Goal: Information Seeking & Learning: Learn about a topic

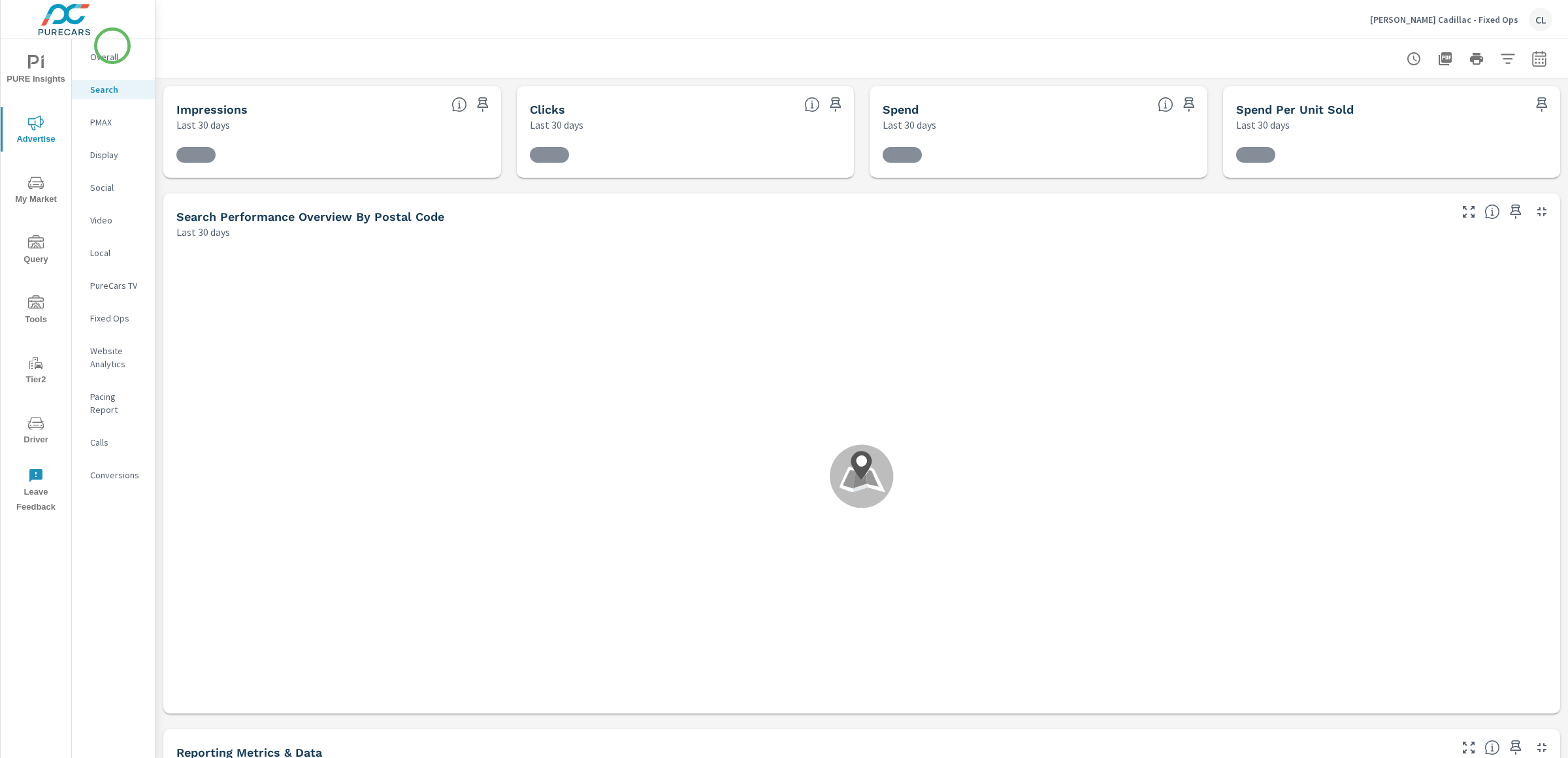
click at [112, 48] on div "Overall" at bounding box center [114, 57] width 83 height 20
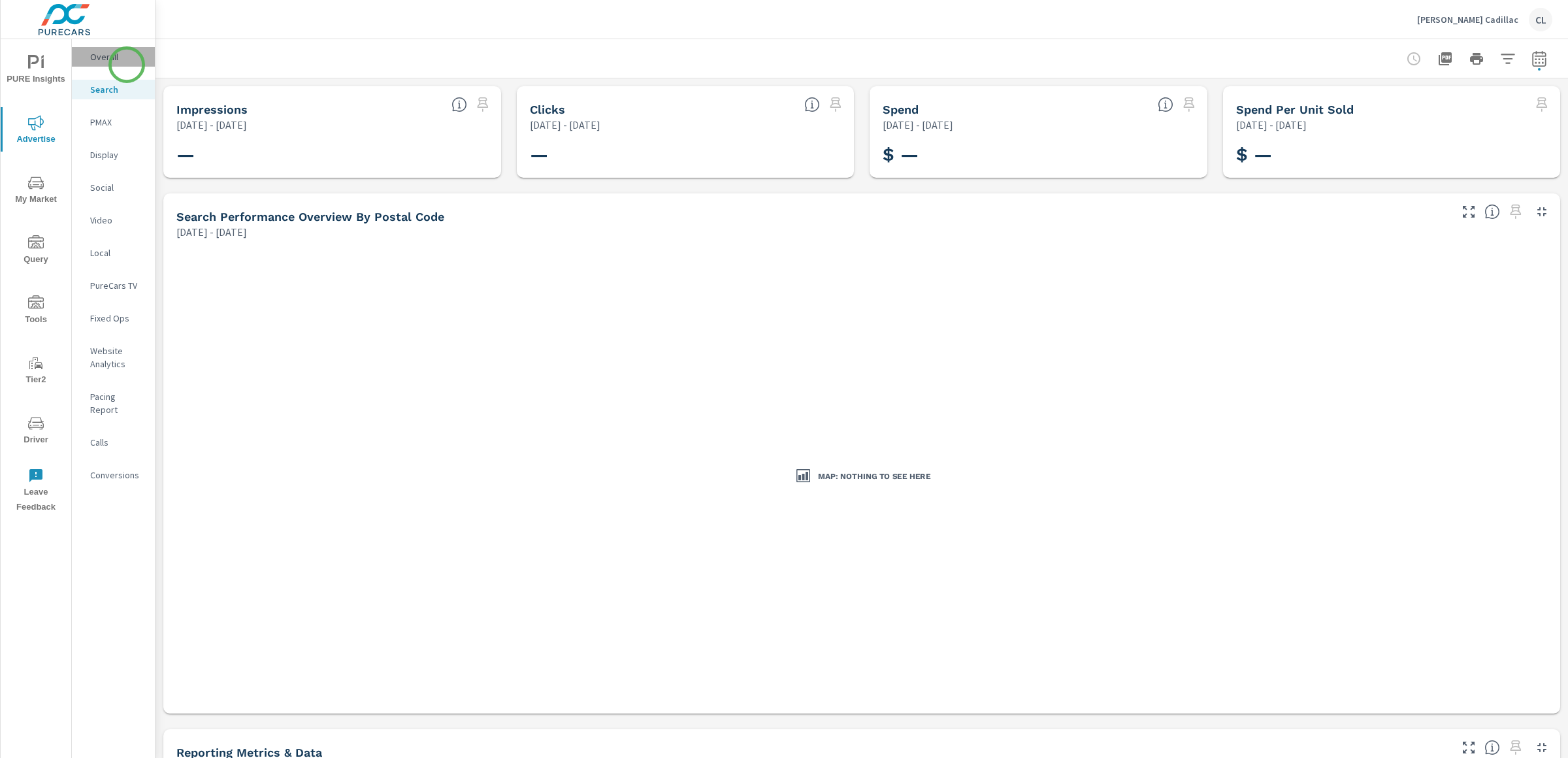
click at [127, 65] on div "Overall" at bounding box center [114, 57] width 83 height 20
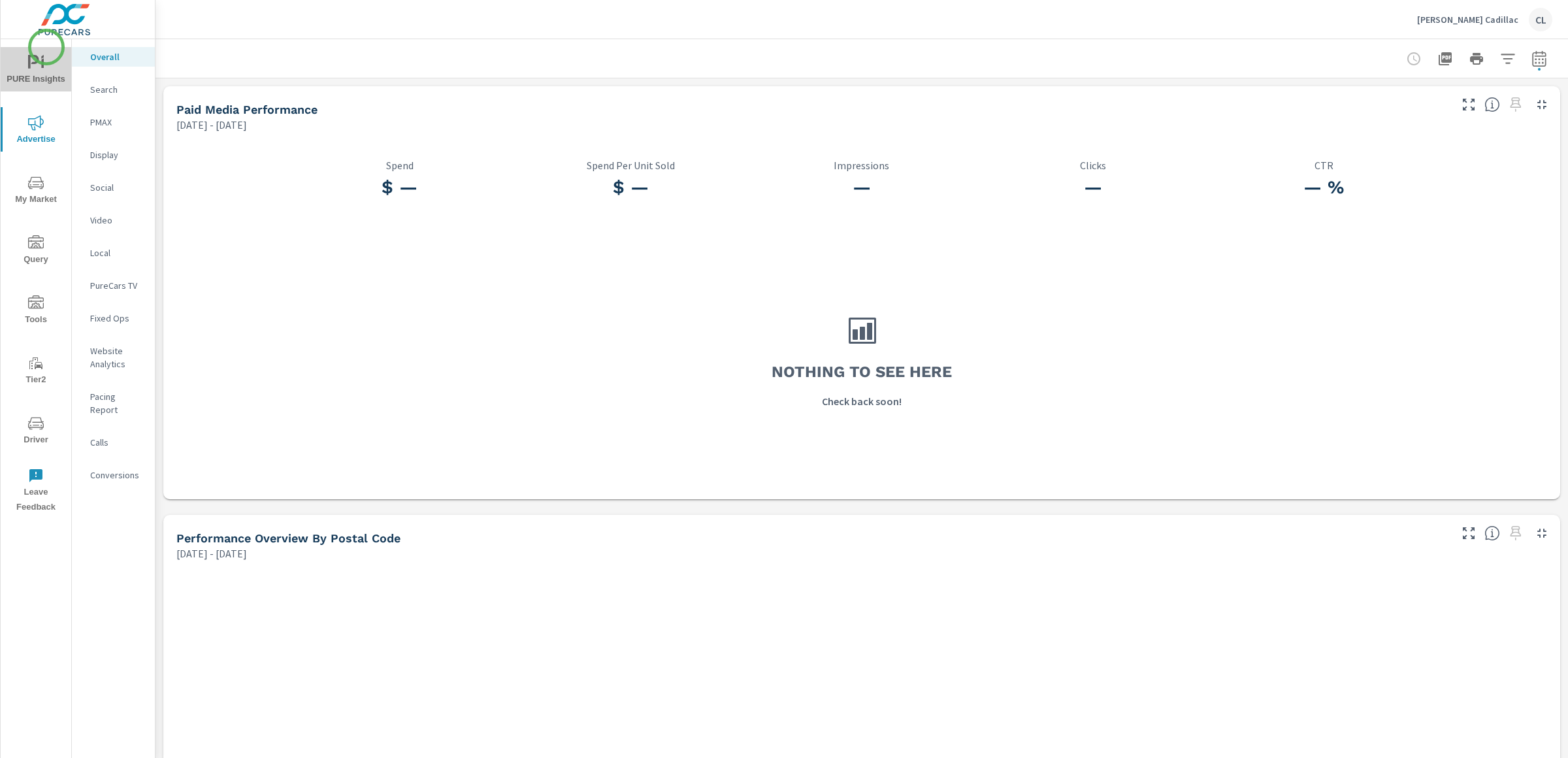
click at [47, 47] on button "PURE Insights" at bounding box center [36, 69] width 71 height 44
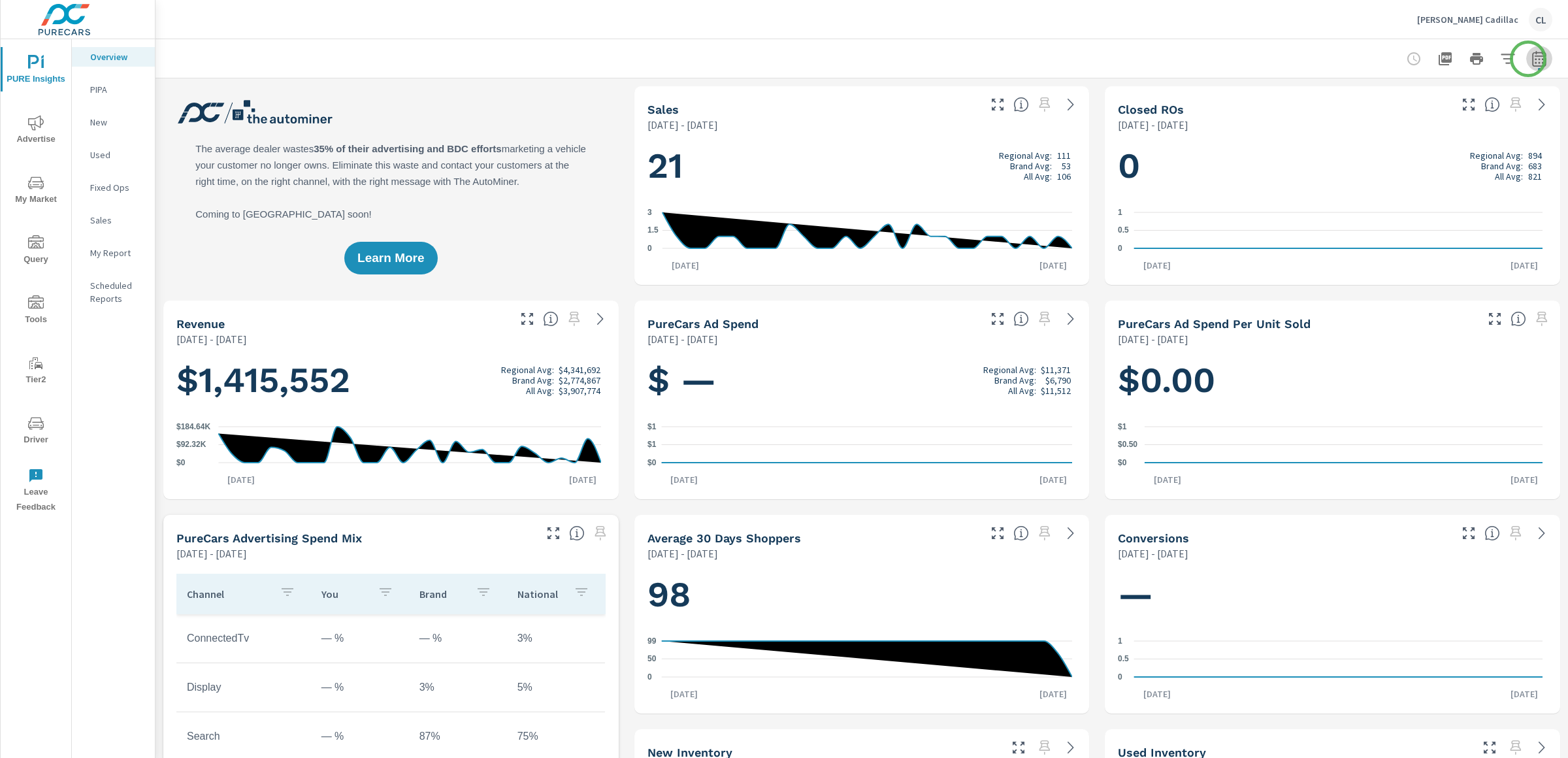
click at [1371, 59] on icon "button" at bounding box center [1539, 59] width 16 height 16
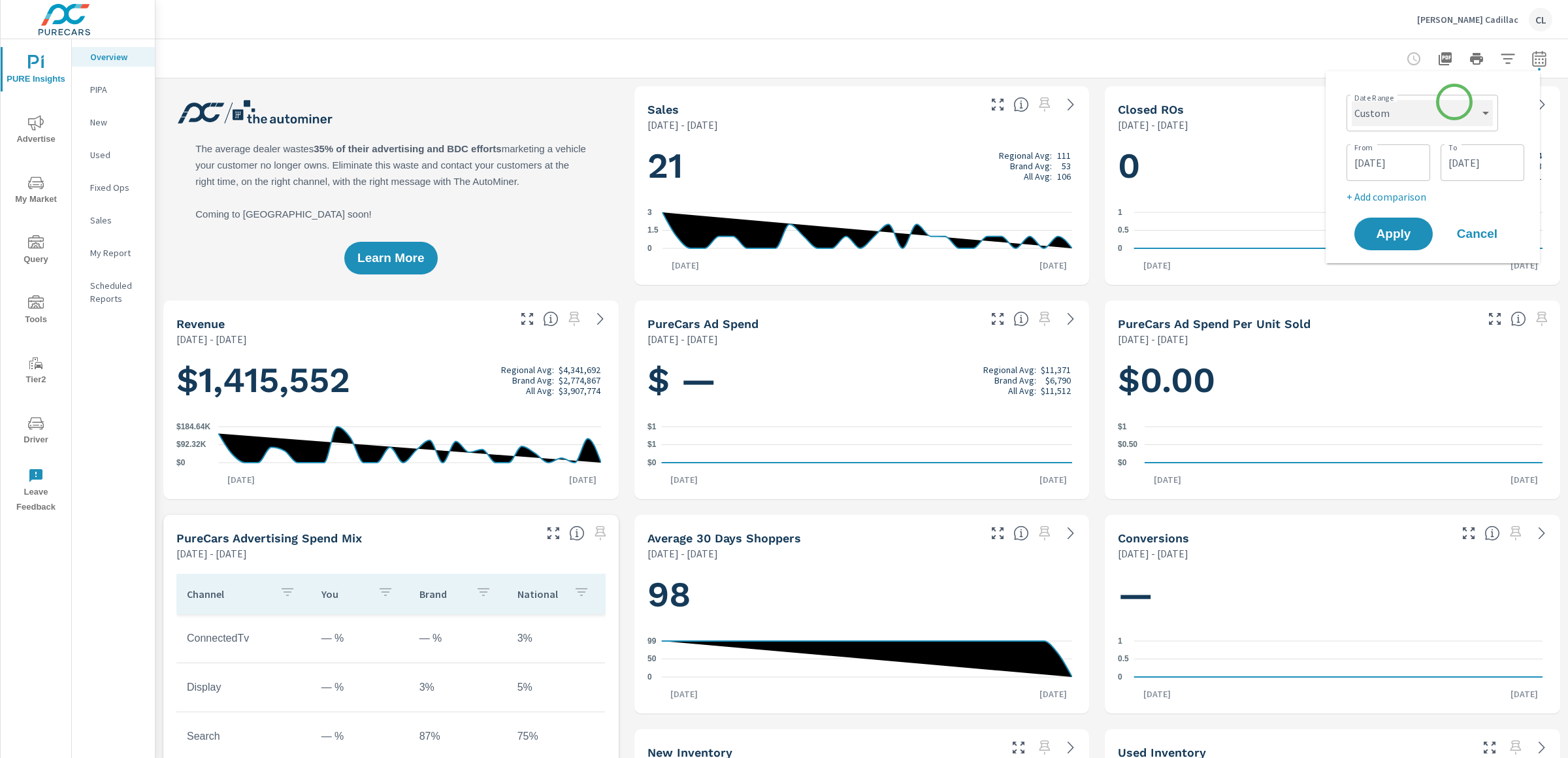
click at [1371, 114] on select "Custom Yesterday Last week Last 7 days Last 14 days Last 30 days Last 45 days L…" at bounding box center [1422, 113] width 141 height 26
click at [1351, 100] on select "Custom Yesterday Last week Last 7 days Last 14 days Last 30 days Last 45 days L…" at bounding box center [1422, 113] width 141 height 26
select select "Last month"
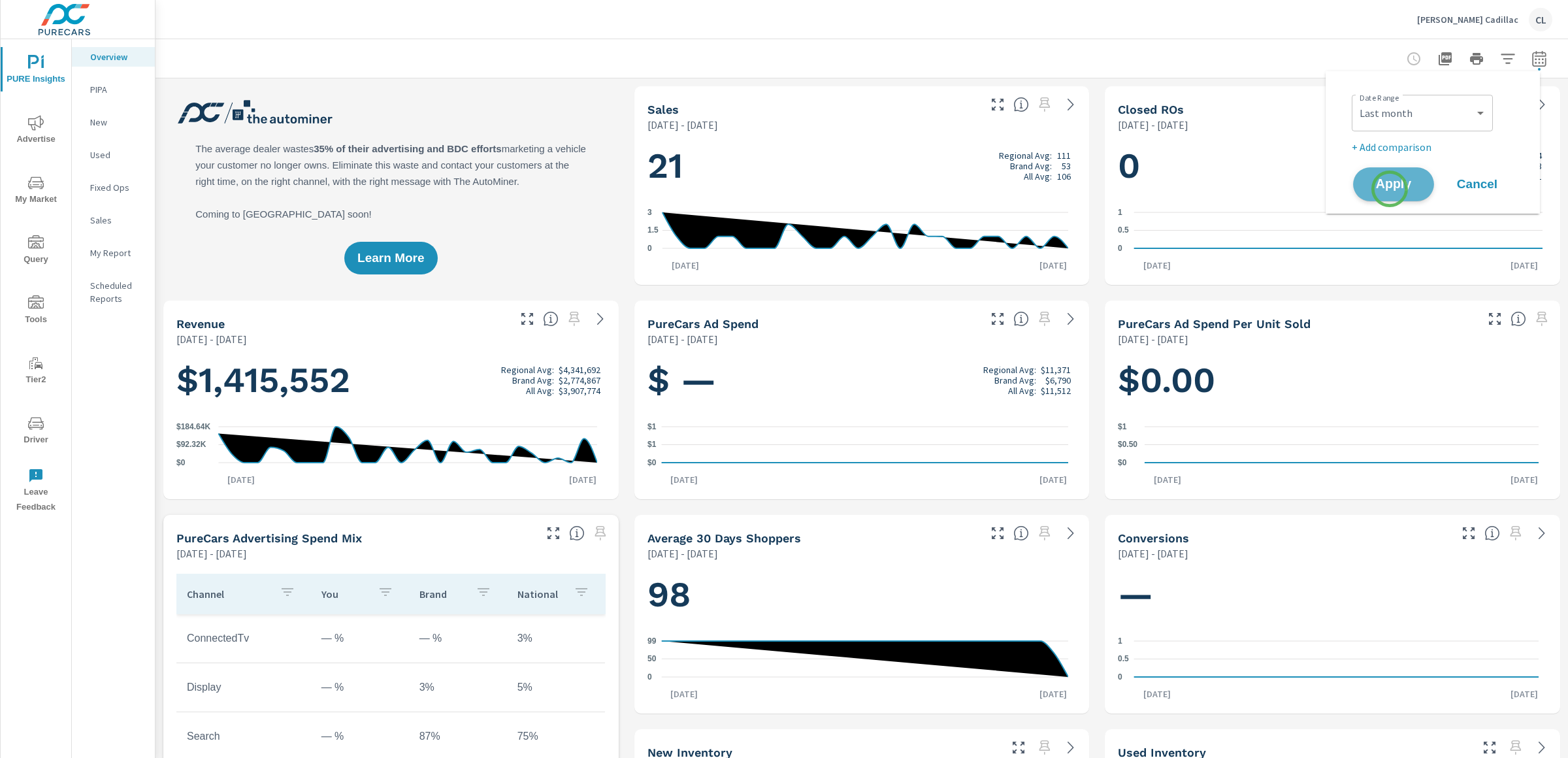
click at [1371, 189] on span "Apply" at bounding box center [1393, 184] width 53 height 13
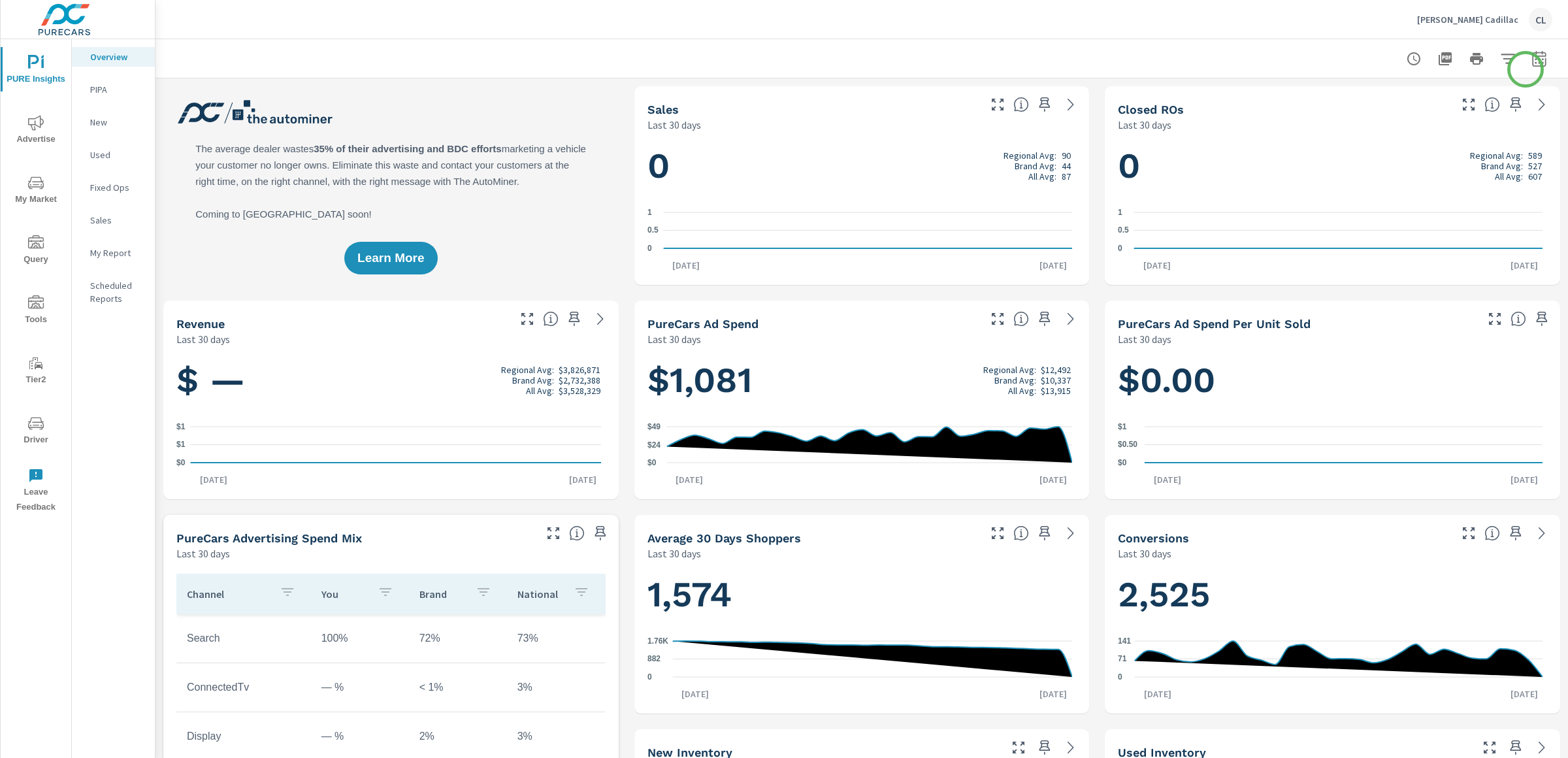
click at [1371, 61] on icon "button" at bounding box center [1539, 59] width 16 height 16
select select "Last 30 days"
click at [1371, 150] on p "+ Add comparison" at bounding box center [1435, 147] width 167 height 16
select select "Previous period"
click at [1371, 219] on span "Apply" at bounding box center [1393, 221] width 53 height 13
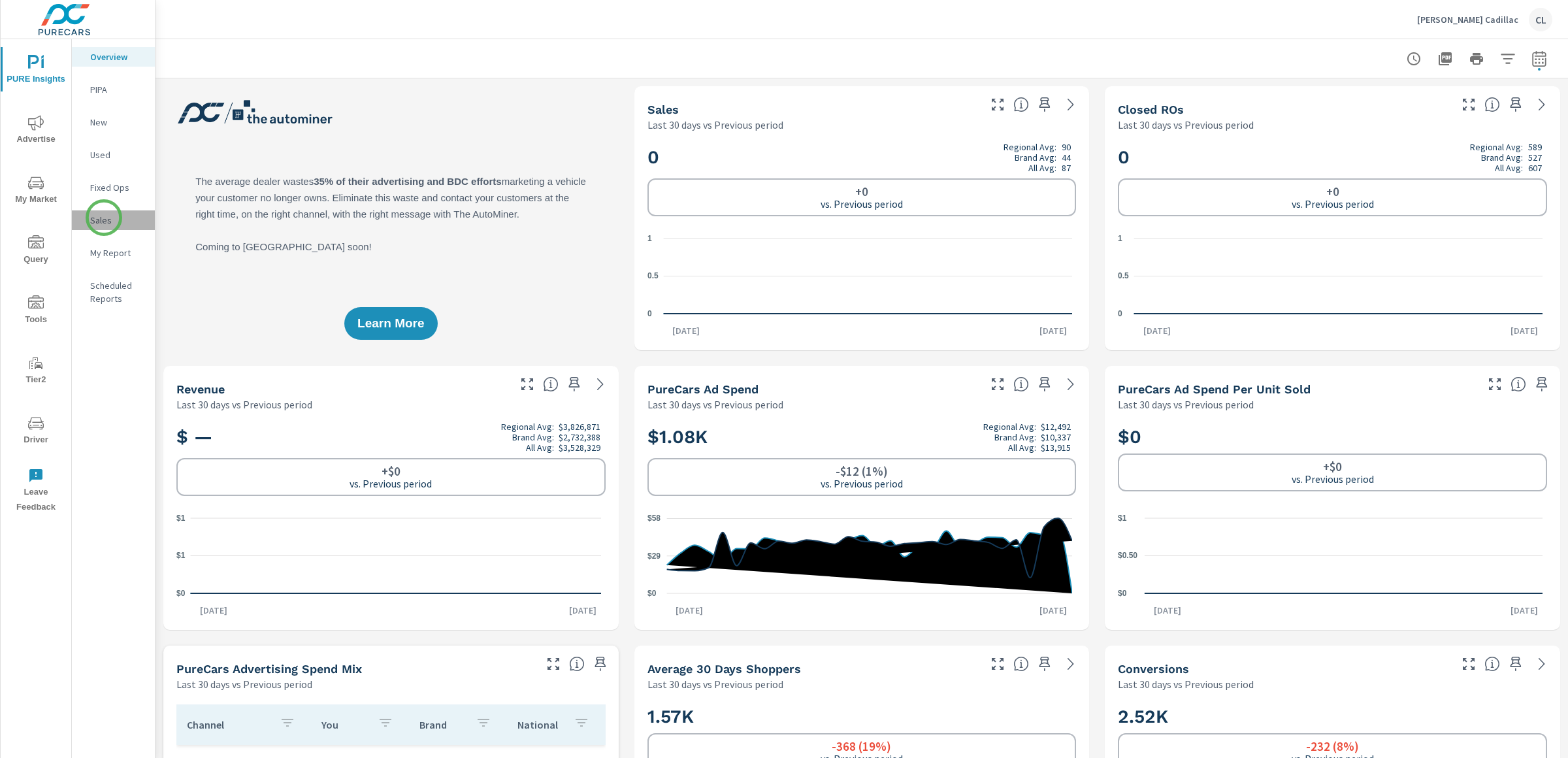
click at [104, 217] on p "Sales" at bounding box center [117, 220] width 54 height 13
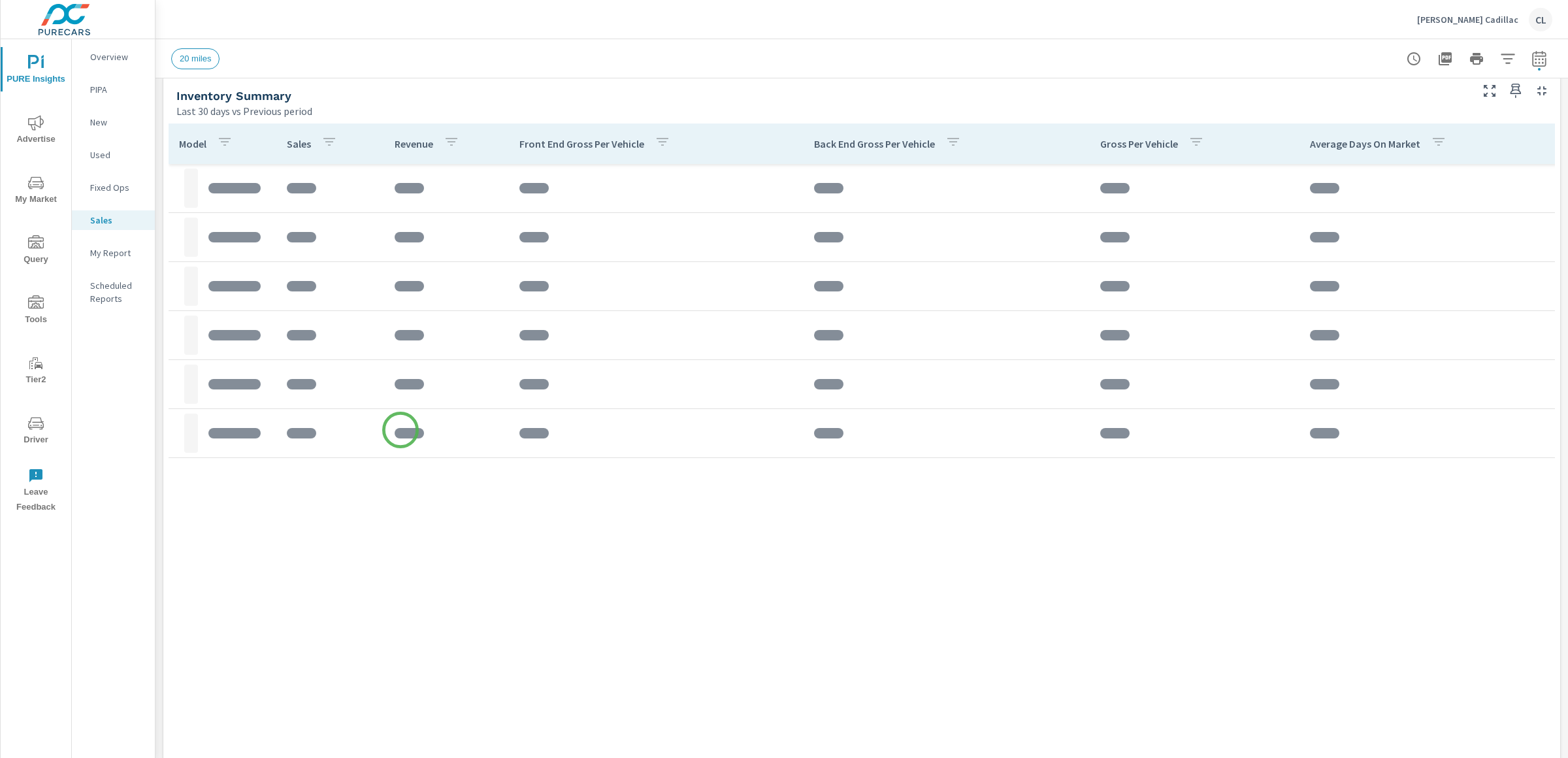
scroll to position [602, 0]
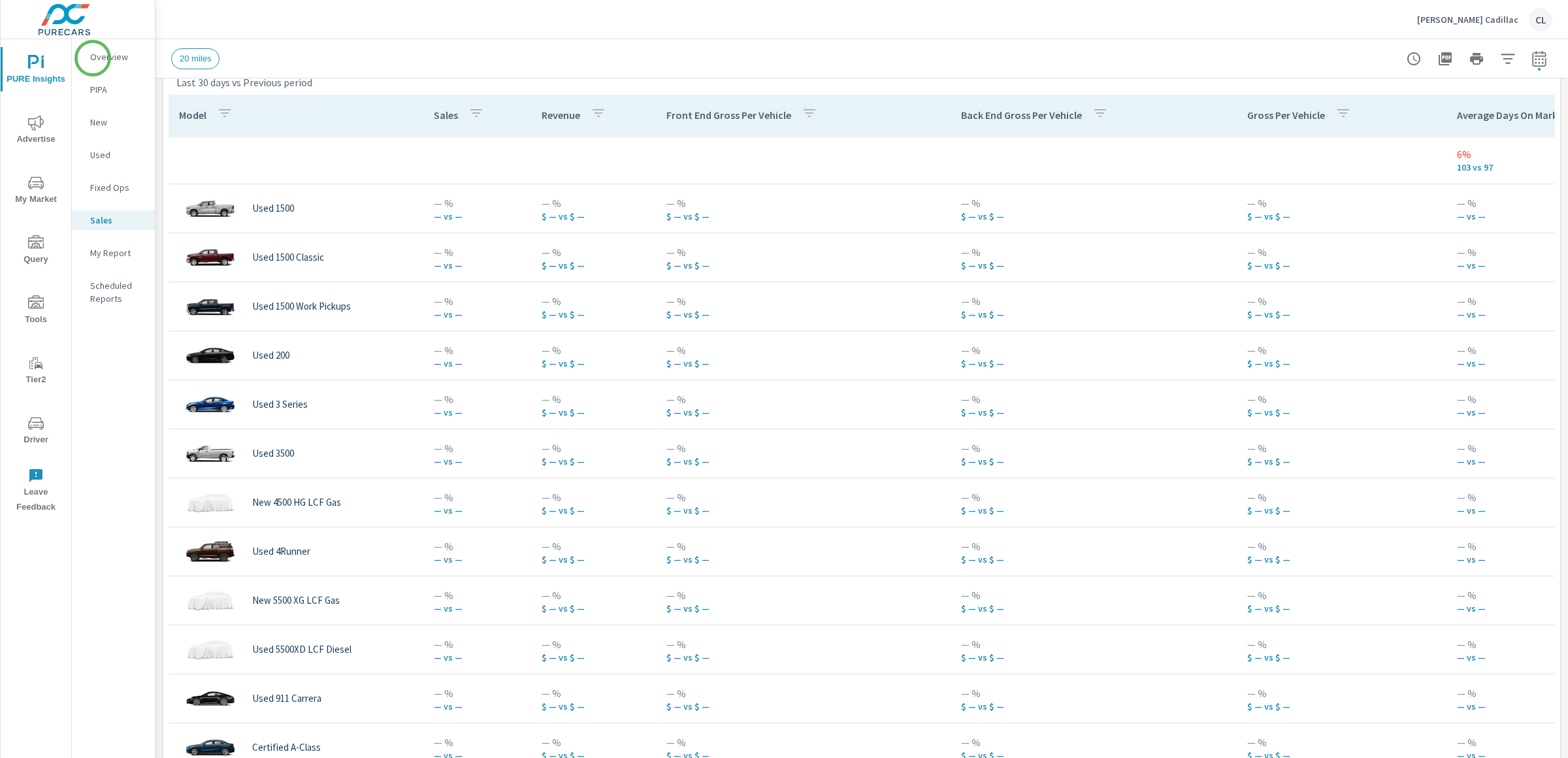
click at [93, 56] on p "Overview" at bounding box center [117, 56] width 54 height 13
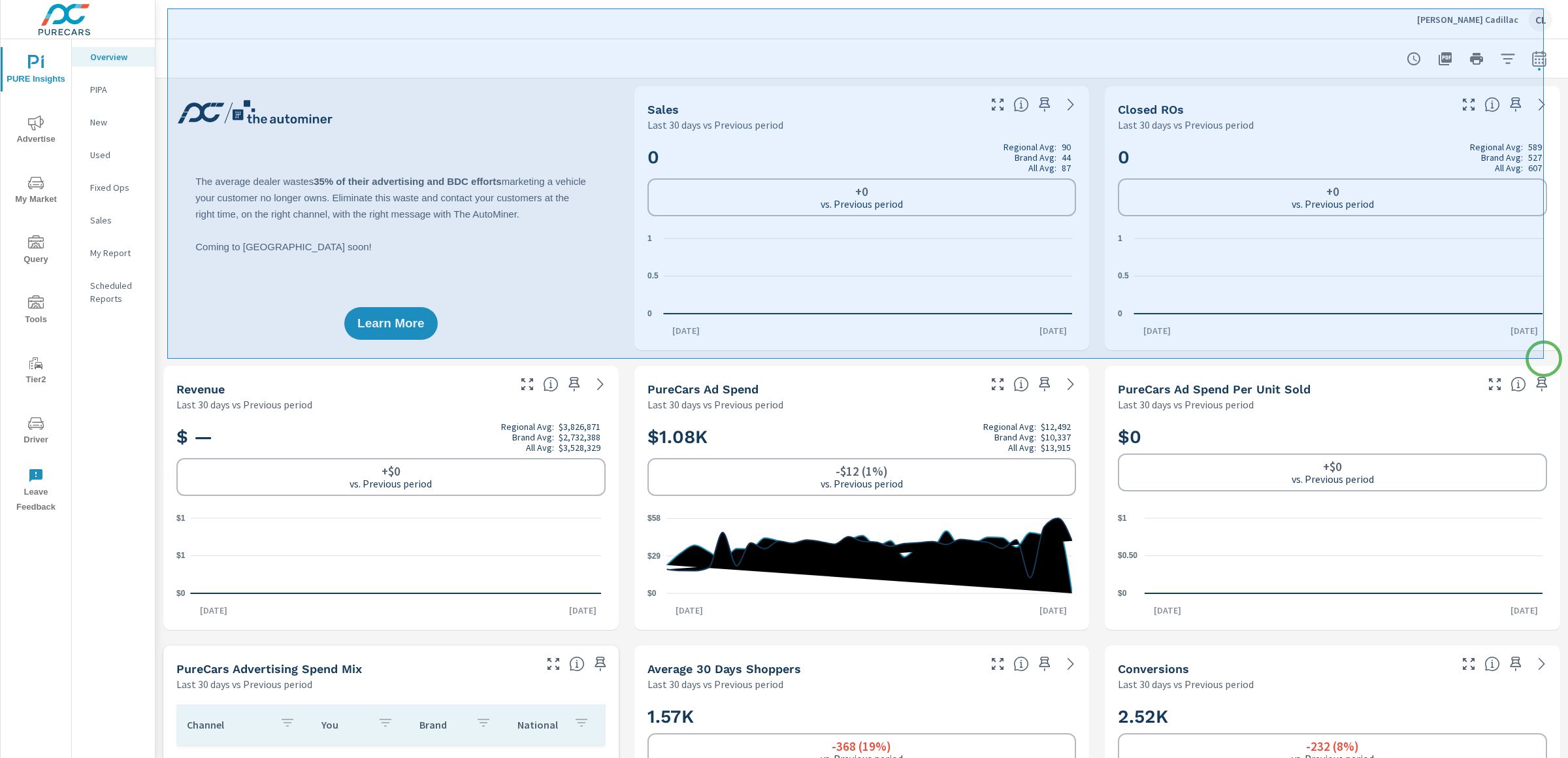
drag, startPoint x: 167, startPoint y: 8, endPoint x: 1544, endPoint y: 359, distance: 1421.0
click at [1371, 359] on div at bounding box center [784, 379] width 1568 height 758
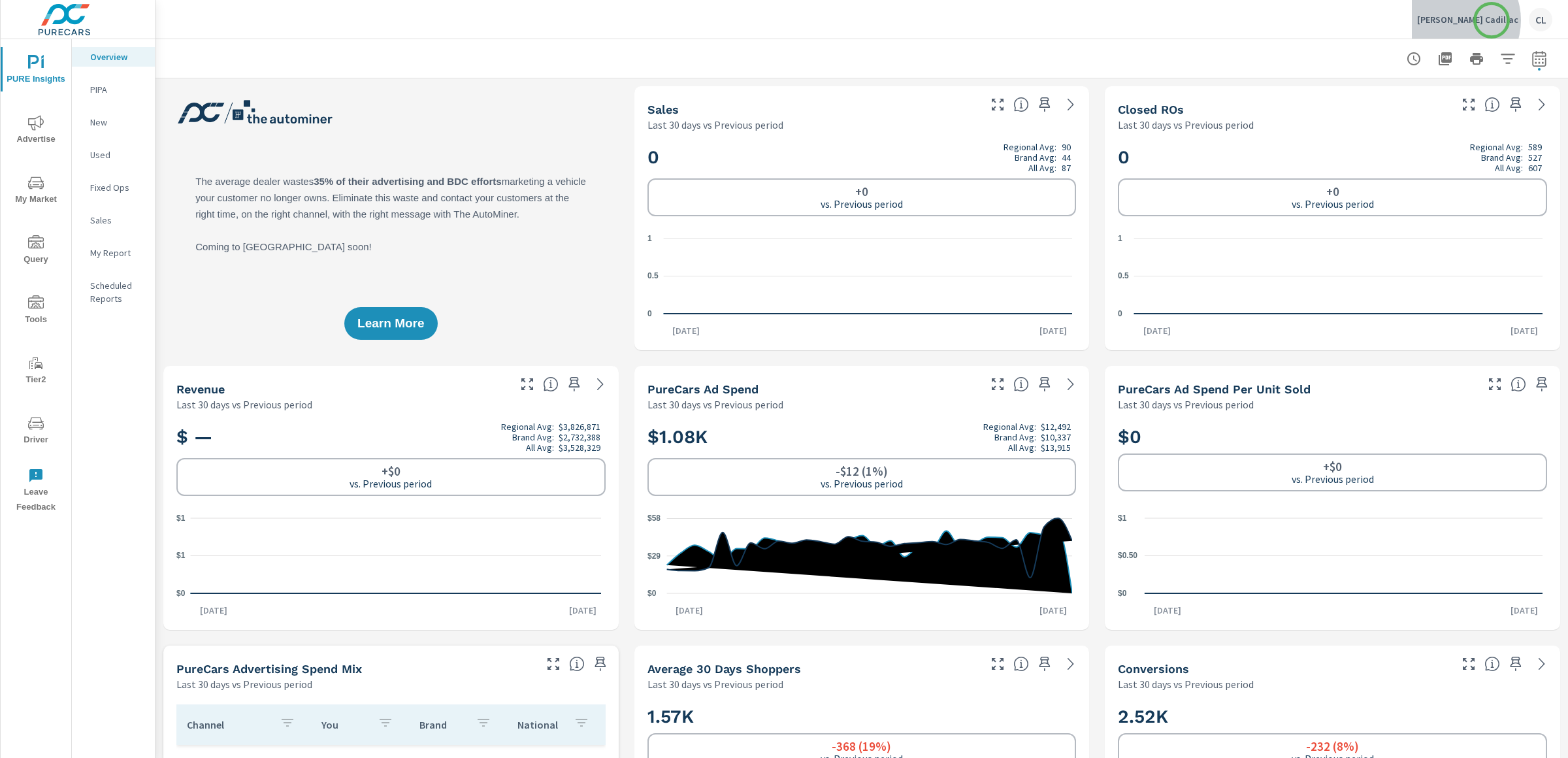
click at [1371, 20] on p "Jessup Cadillac" at bounding box center [1467, 20] width 102 height 12
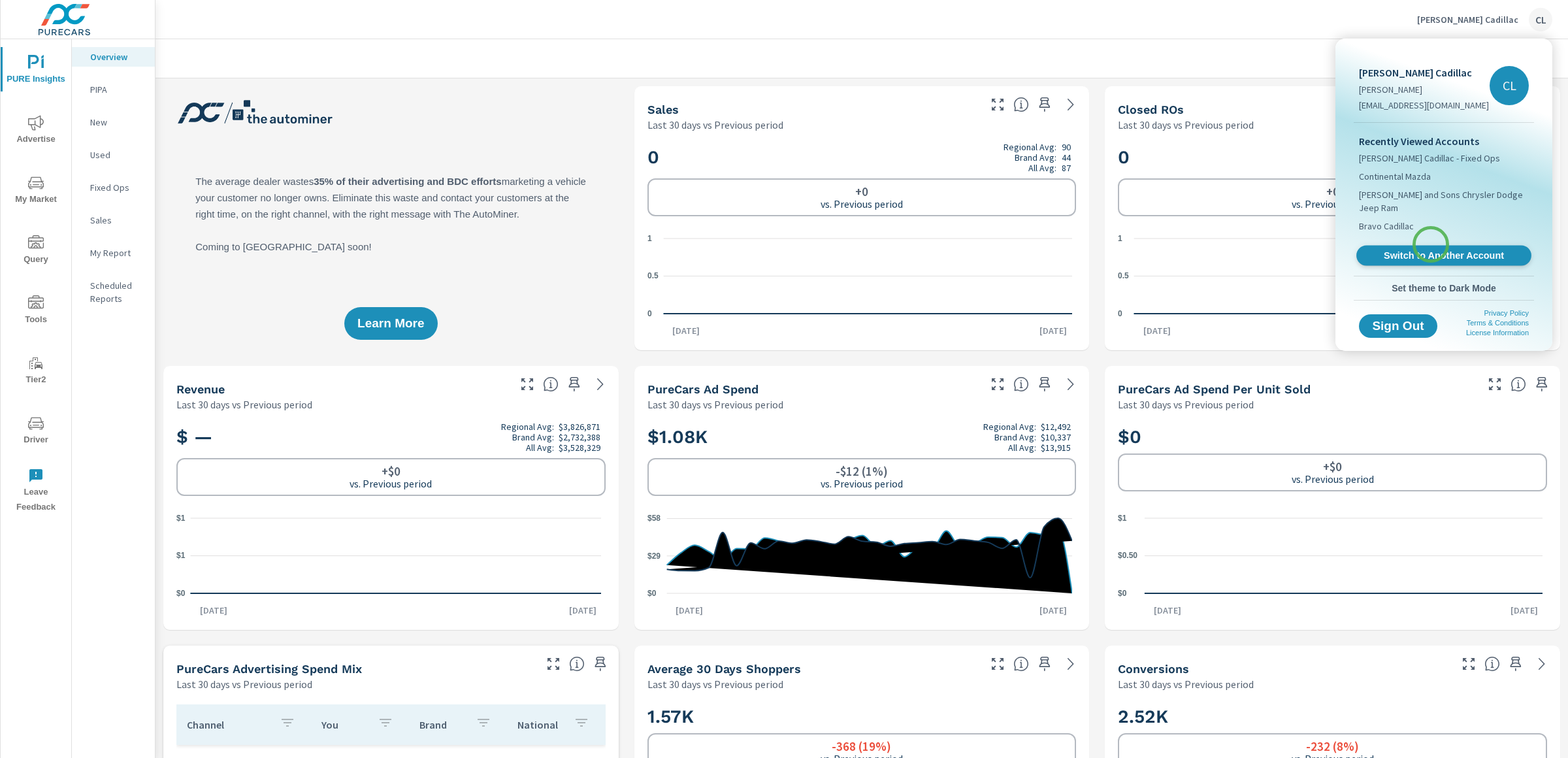
click at [1371, 250] on span "Switch to Another Account" at bounding box center [1443, 256] width 160 height 13
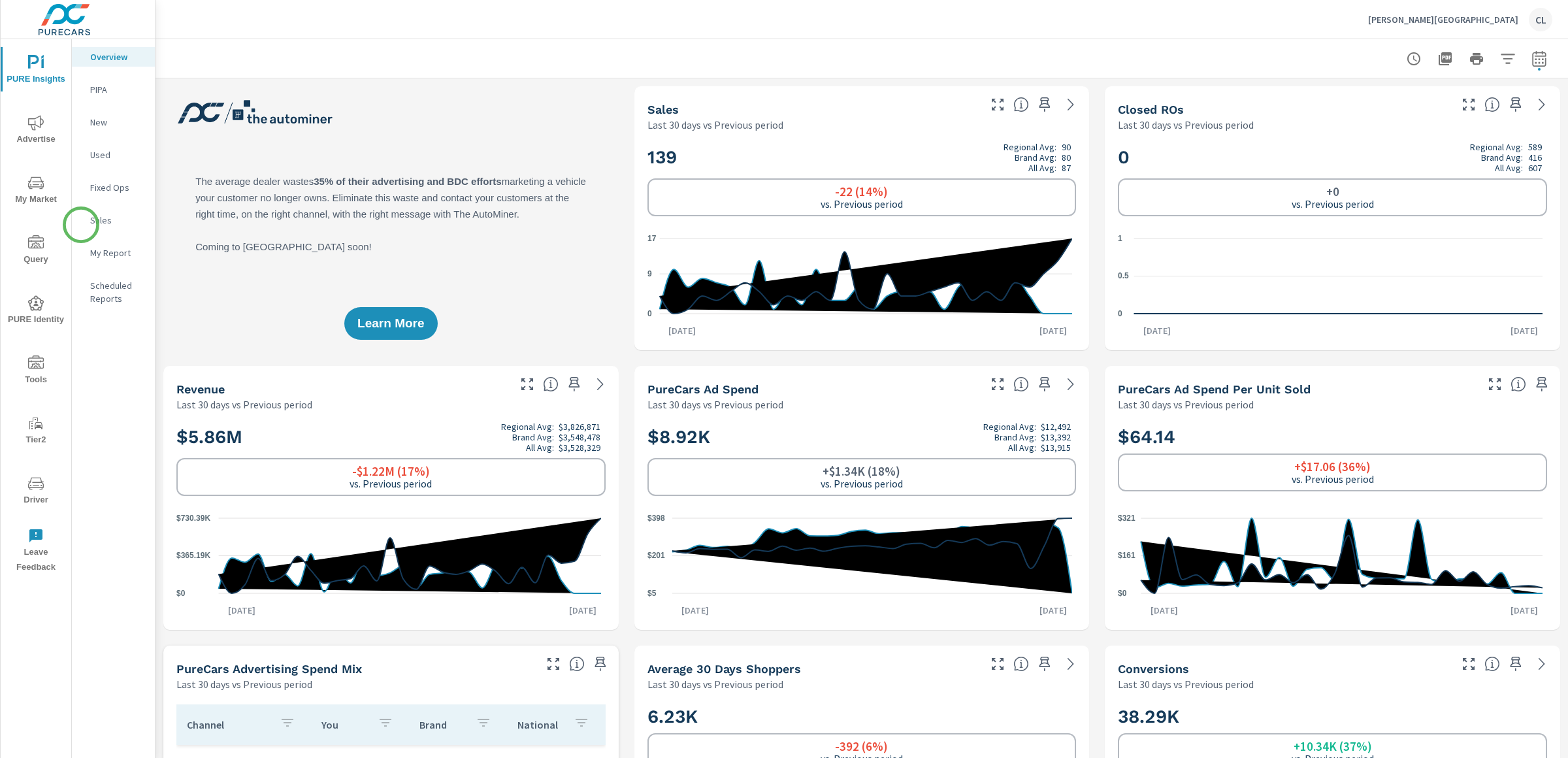
click at [81, 225] on div "Sales" at bounding box center [114, 220] width 83 height 20
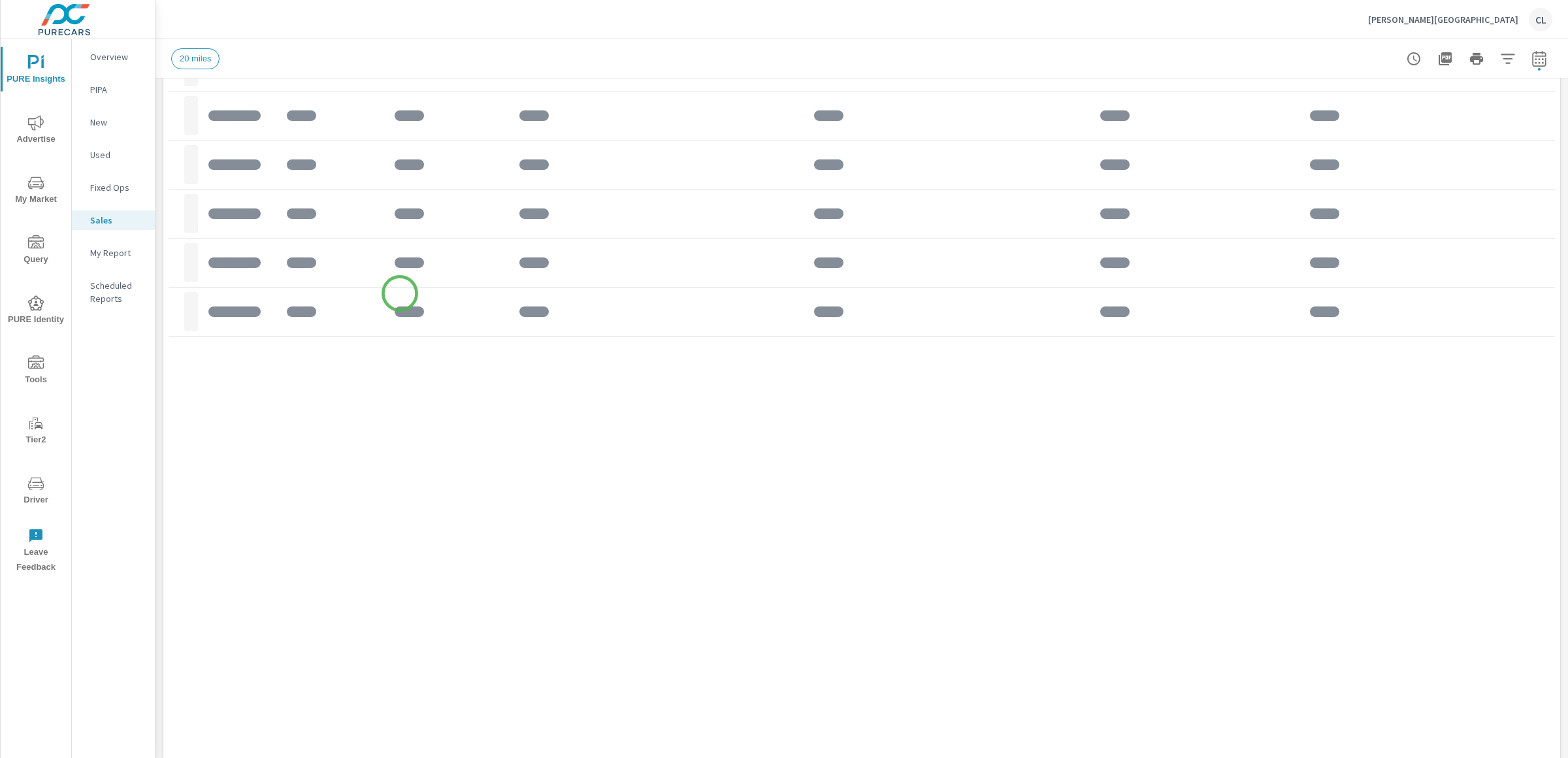
scroll to position [719, 0]
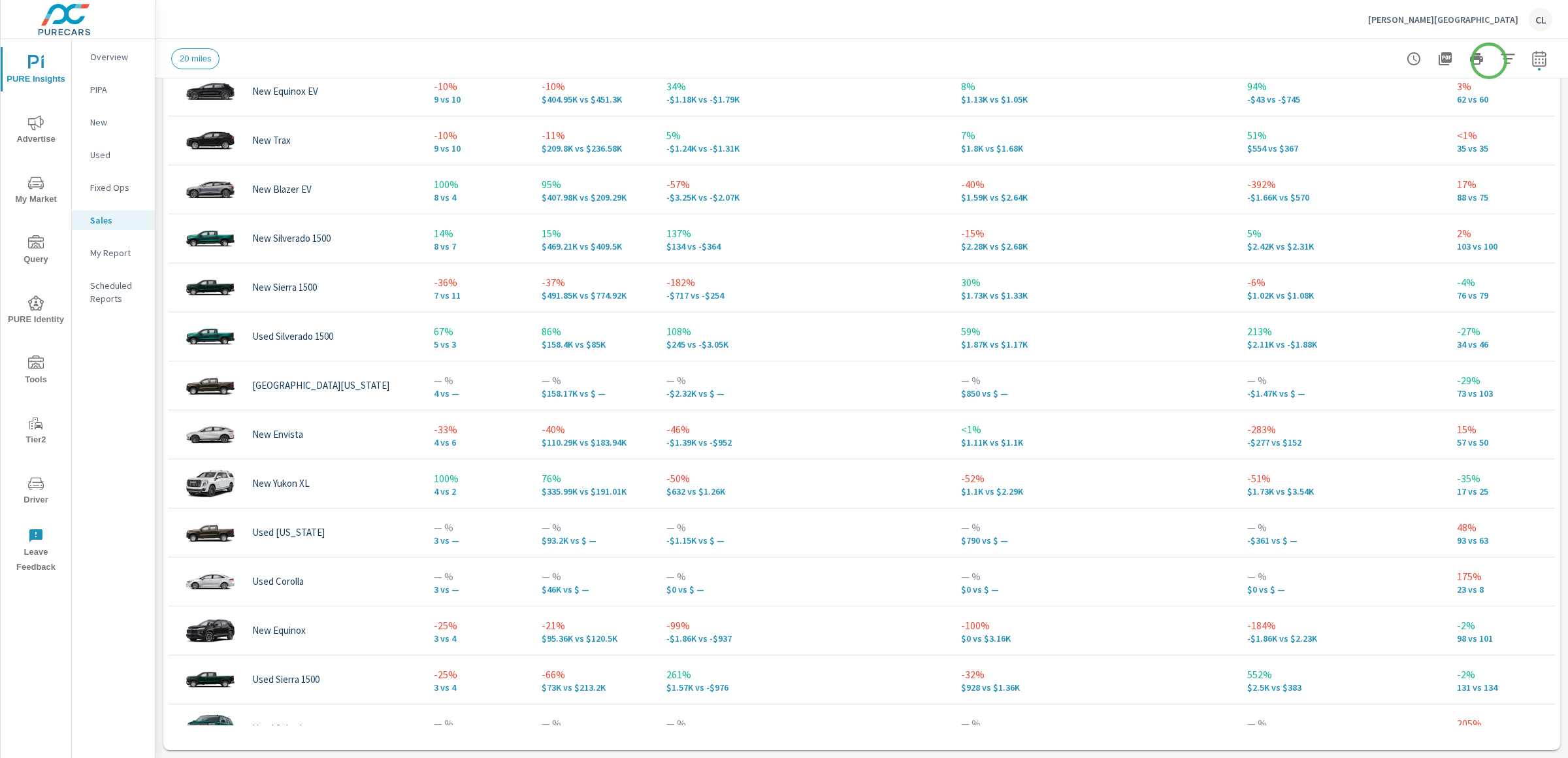
click at [1500, 57] on icon "button" at bounding box center [1507, 58] width 14 height 10
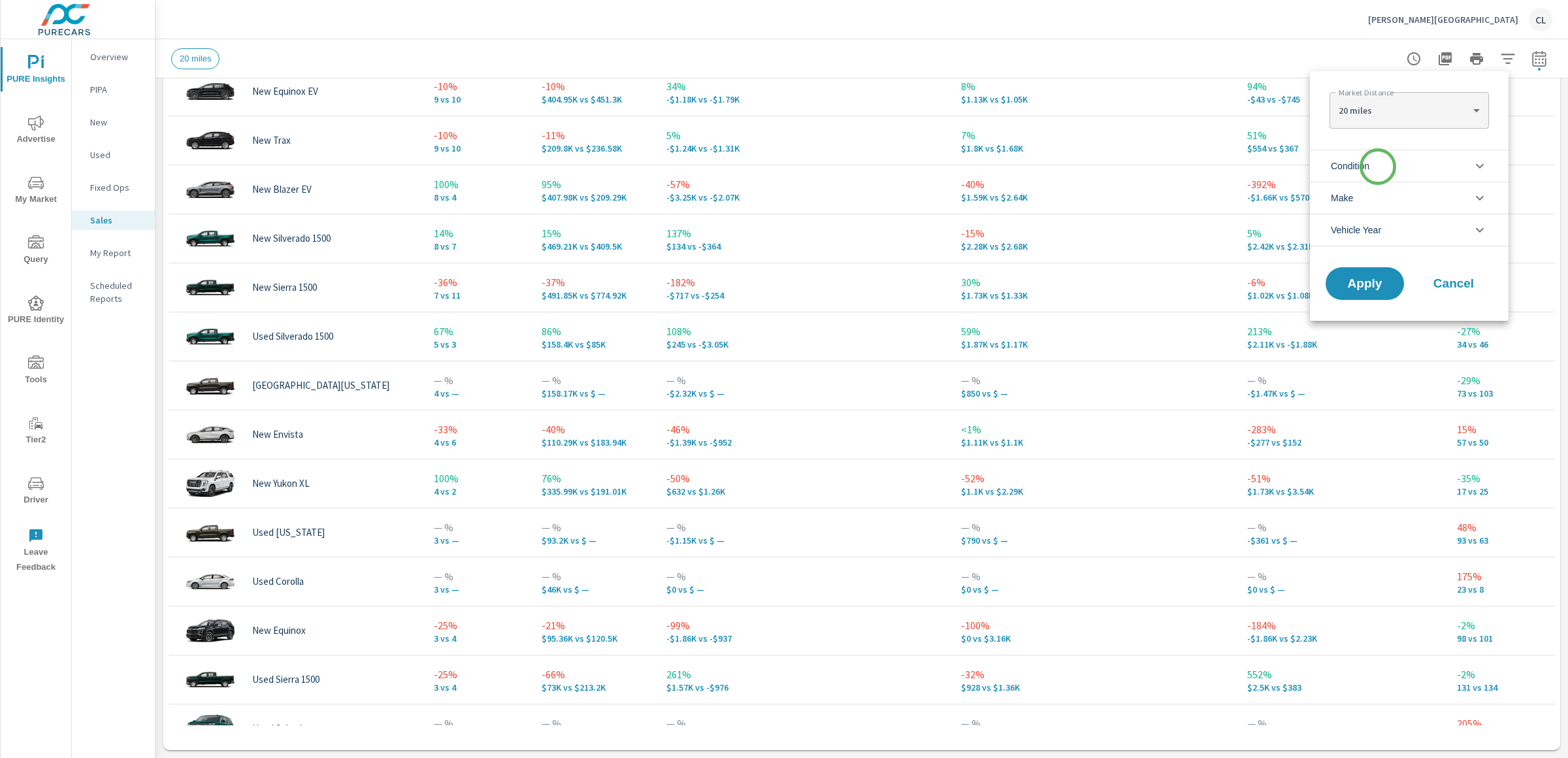
click at [1378, 167] on li "Condition" at bounding box center [1409, 165] width 199 height 32
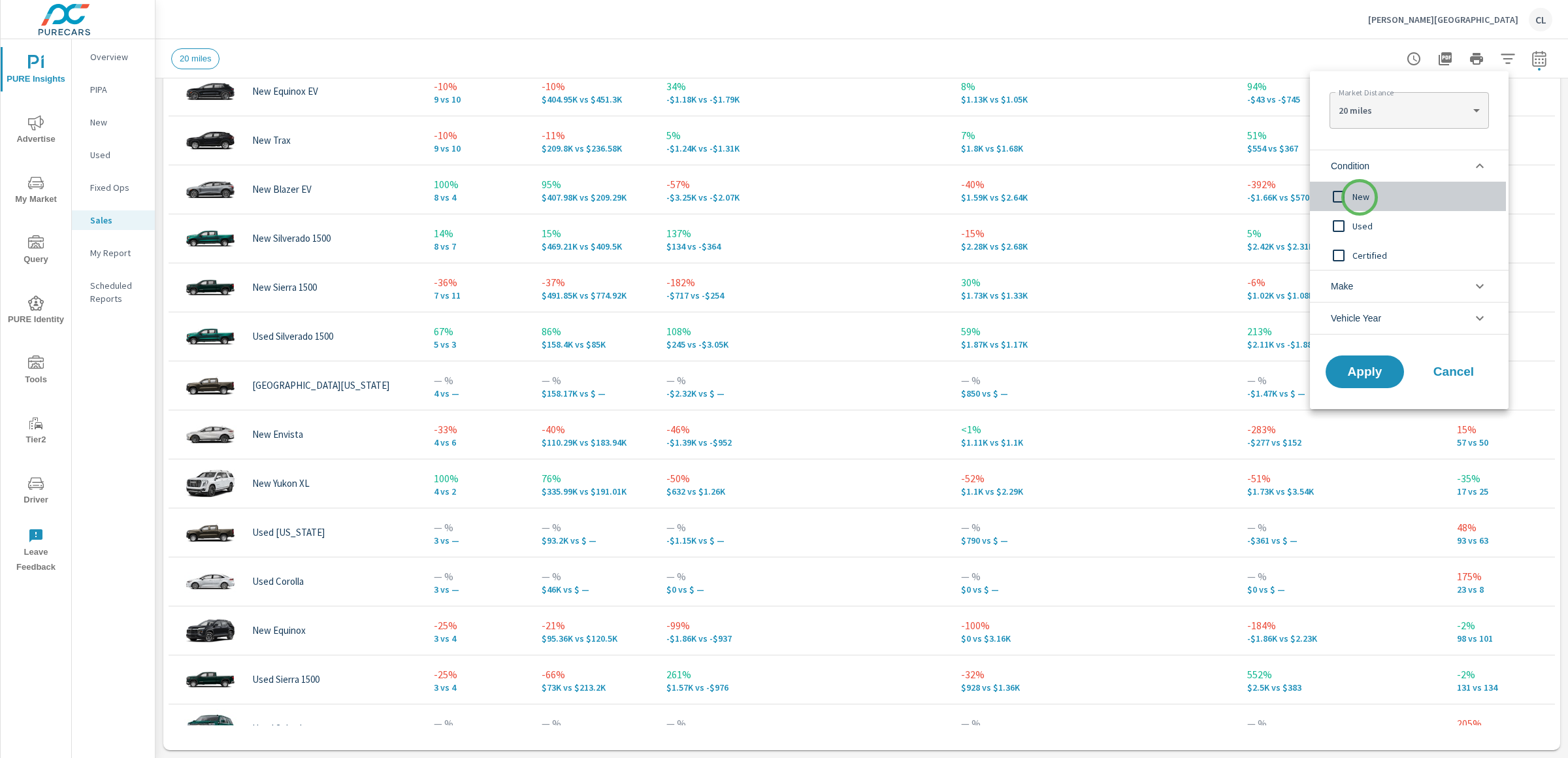
click at [1360, 197] on span "New" at bounding box center [1424, 196] width 143 height 16
click at [1369, 368] on span "Apply" at bounding box center [1364, 371] width 53 height 13
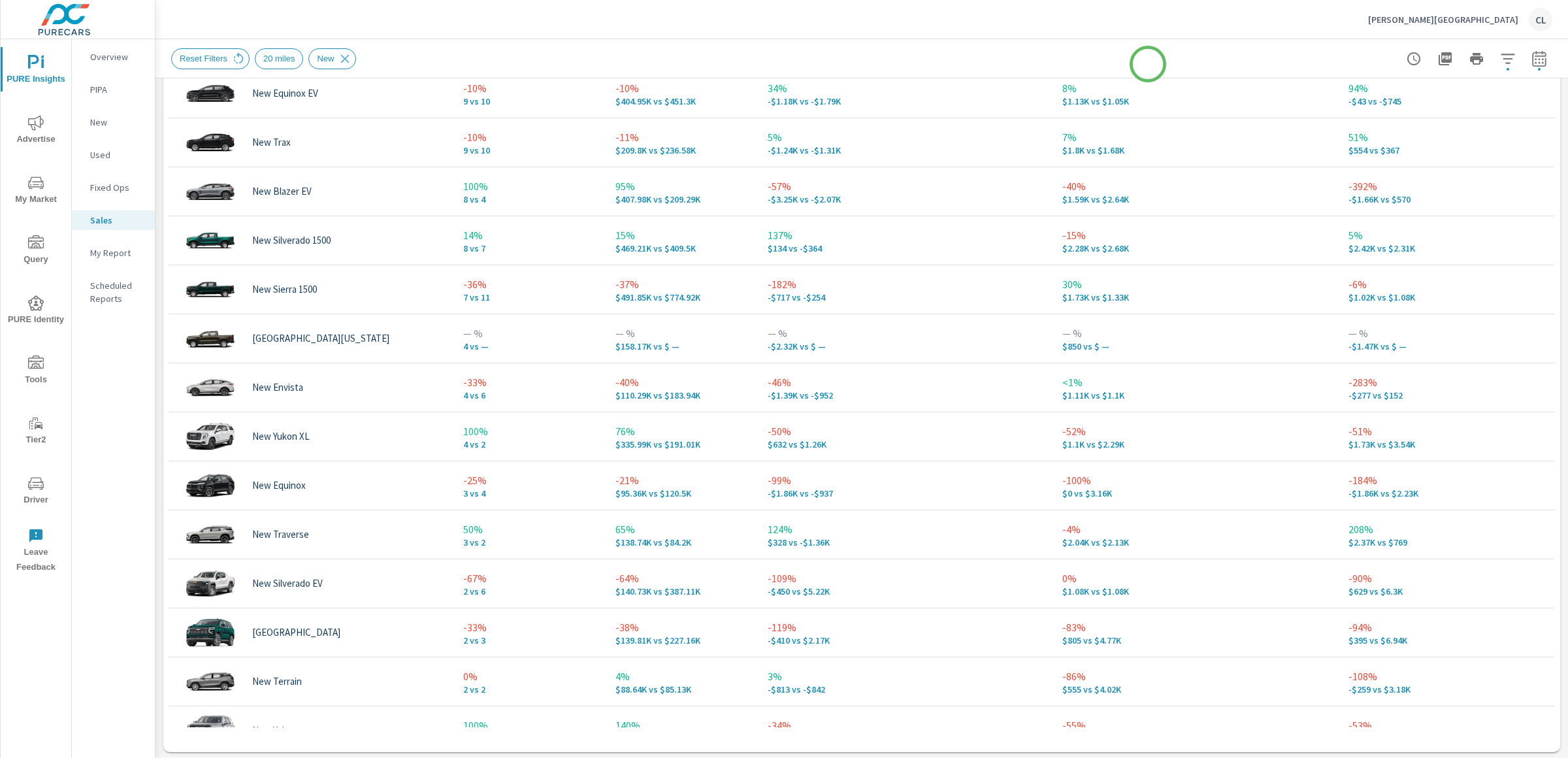
scroll to position [719, 0]
click at [1500, 59] on icon "button" at bounding box center [1508, 59] width 16 height 16
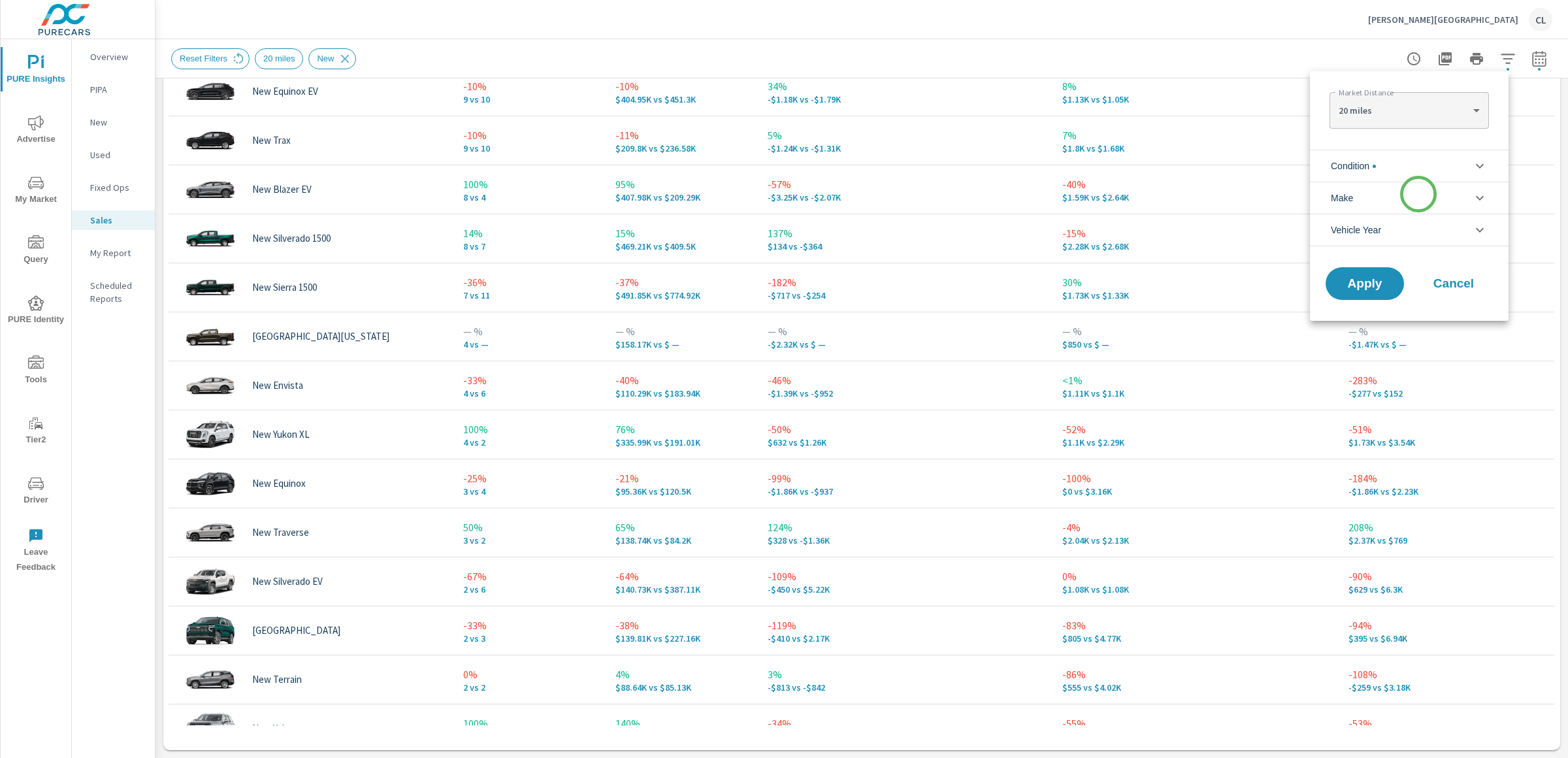
click at [1418, 194] on li "Make" at bounding box center [1409, 198] width 199 height 32
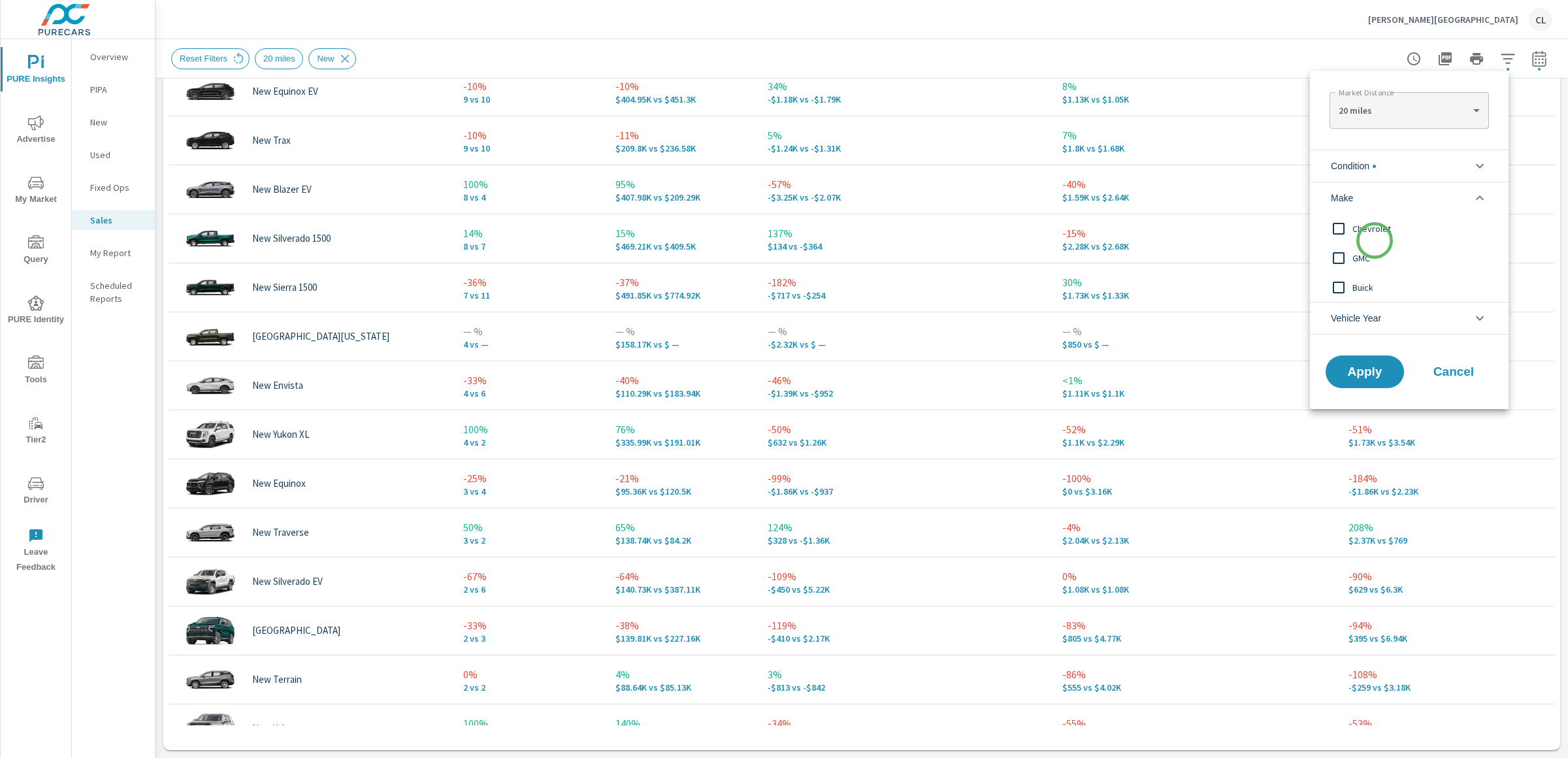
click at [1373, 241] on div "Chevrolet" at bounding box center [1408, 228] width 196 height 29
click at [1366, 262] on span "GMC" at bounding box center [1424, 258] width 143 height 16
click at [1365, 283] on span "Buick" at bounding box center [1424, 287] width 143 height 16
click at [1371, 382] on button "Apply" at bounding box center [1365, 371] width 81 height 34
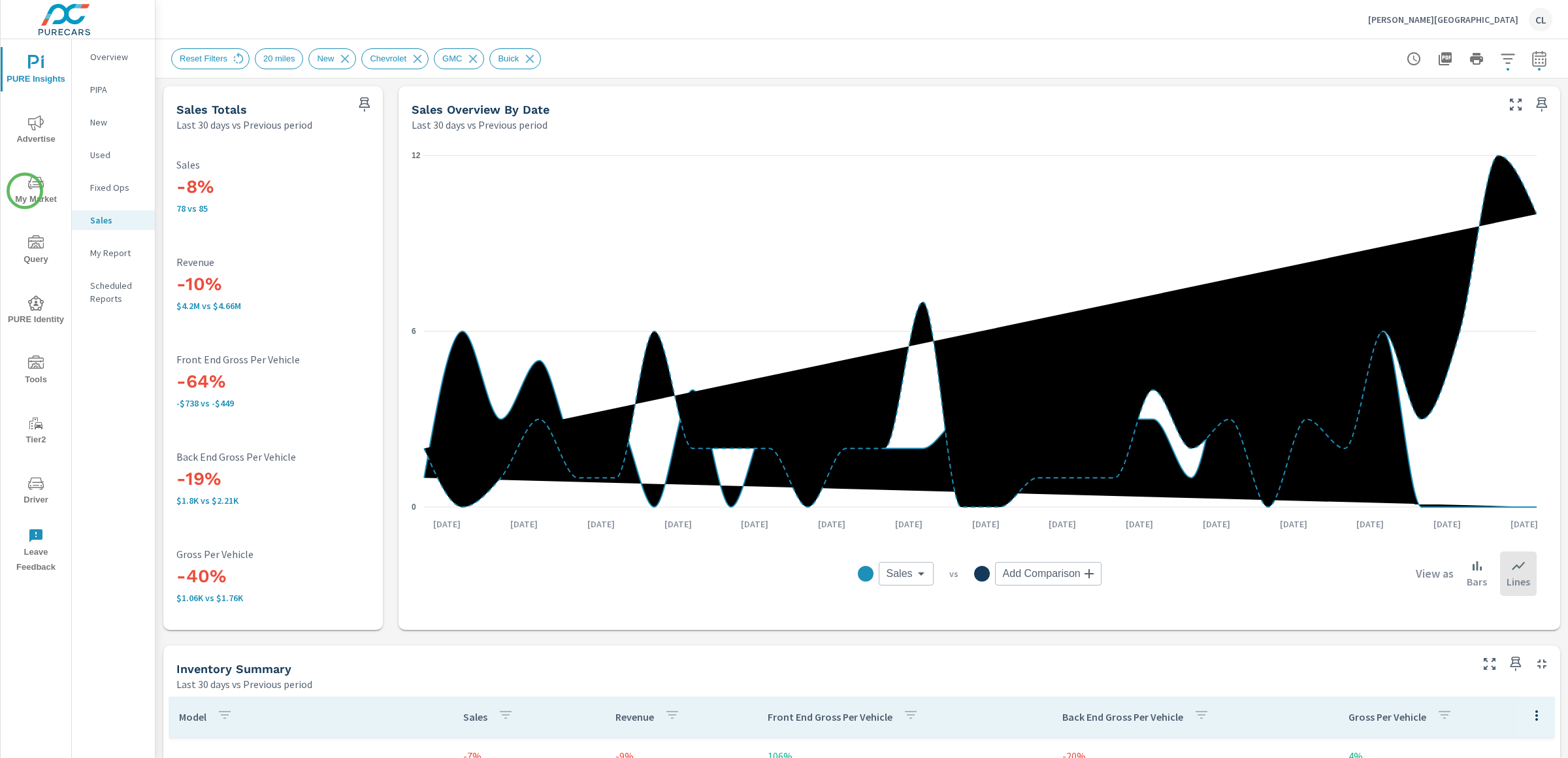
click at [25, 195] on span "My Market" at bounding box center [35, 191] width 62 height 32
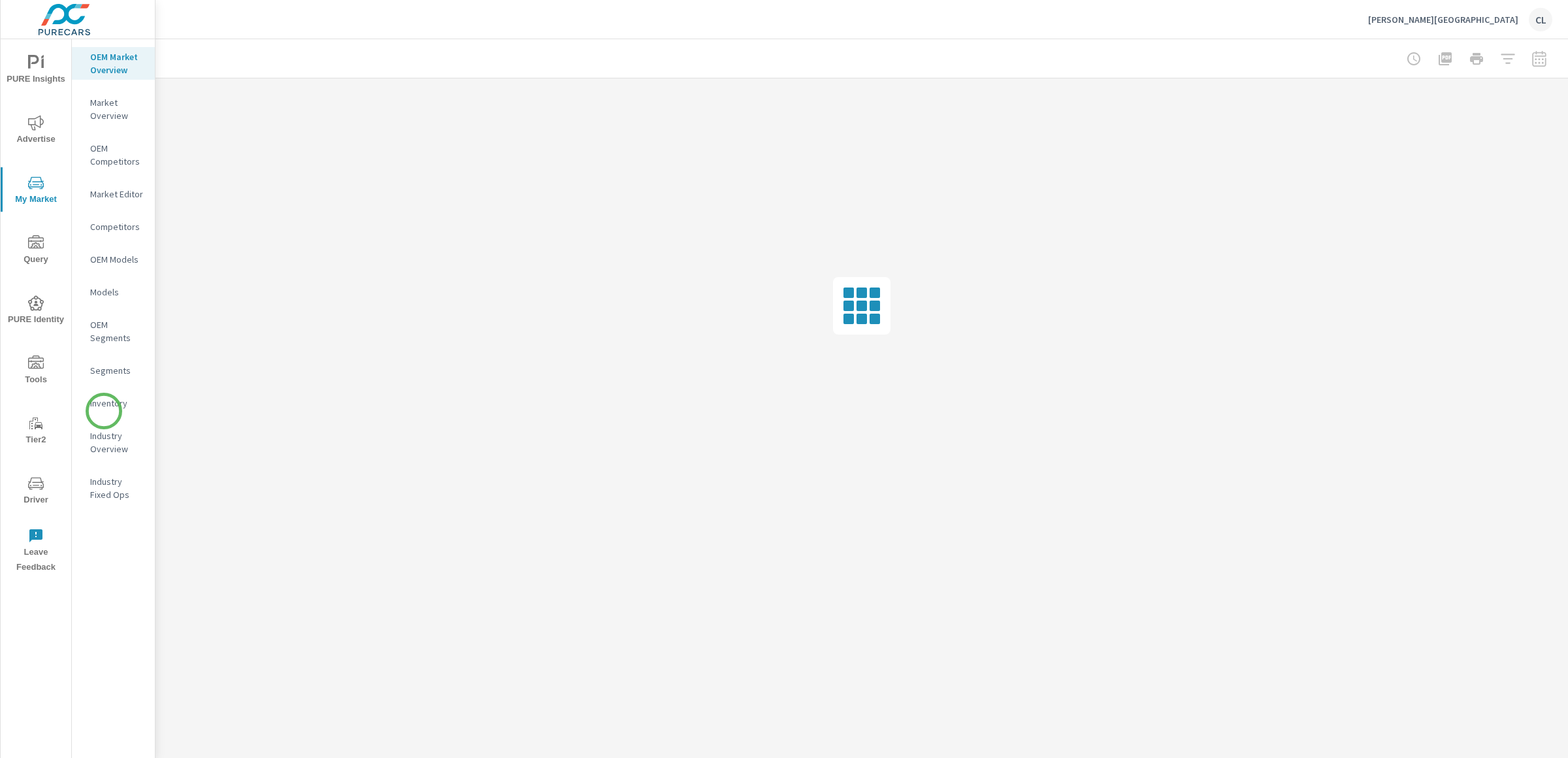
click at [104, 411] on div "Inventory" at bounding box center [114, 403] width 83 height 20
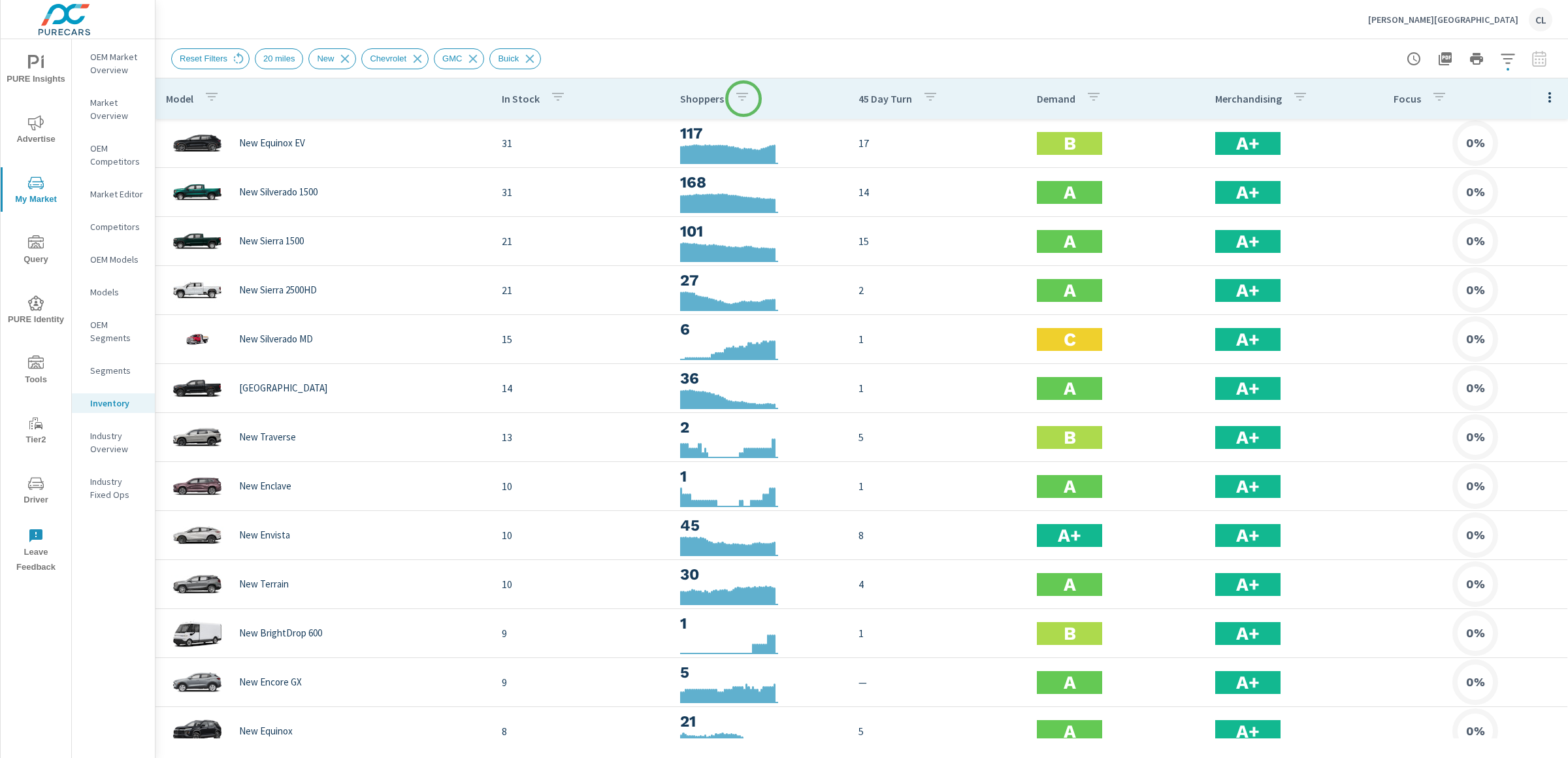
click at [741, 96] on icon "button" at bounding box center [742, 96] width 16 height 16
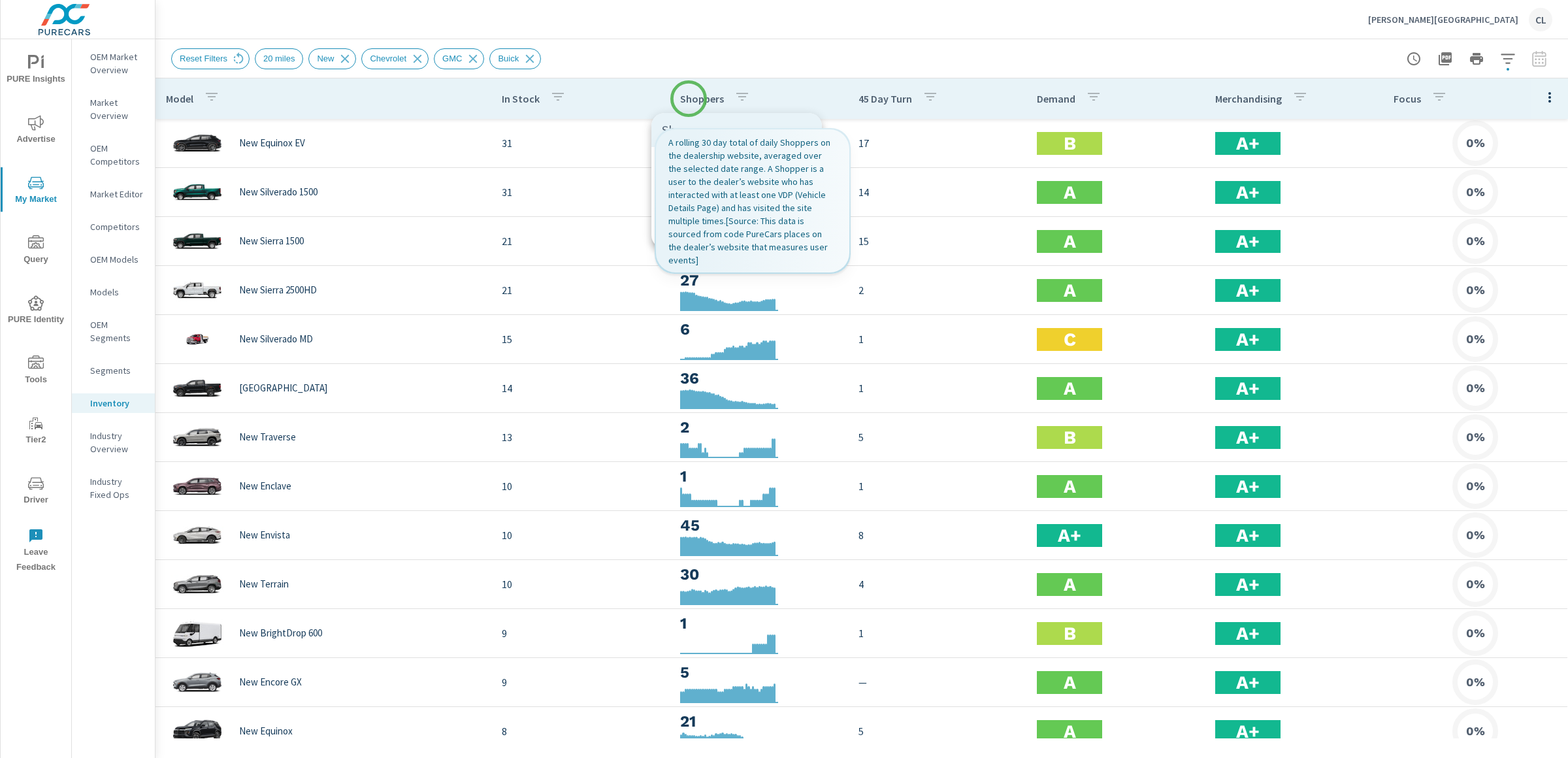
click at [670, 102] on div at bounding box center [784, 379] width 1568 height 758
click at [680, 100] on p "Shoppers" at bounding box center [702, 98] width 44 height 13
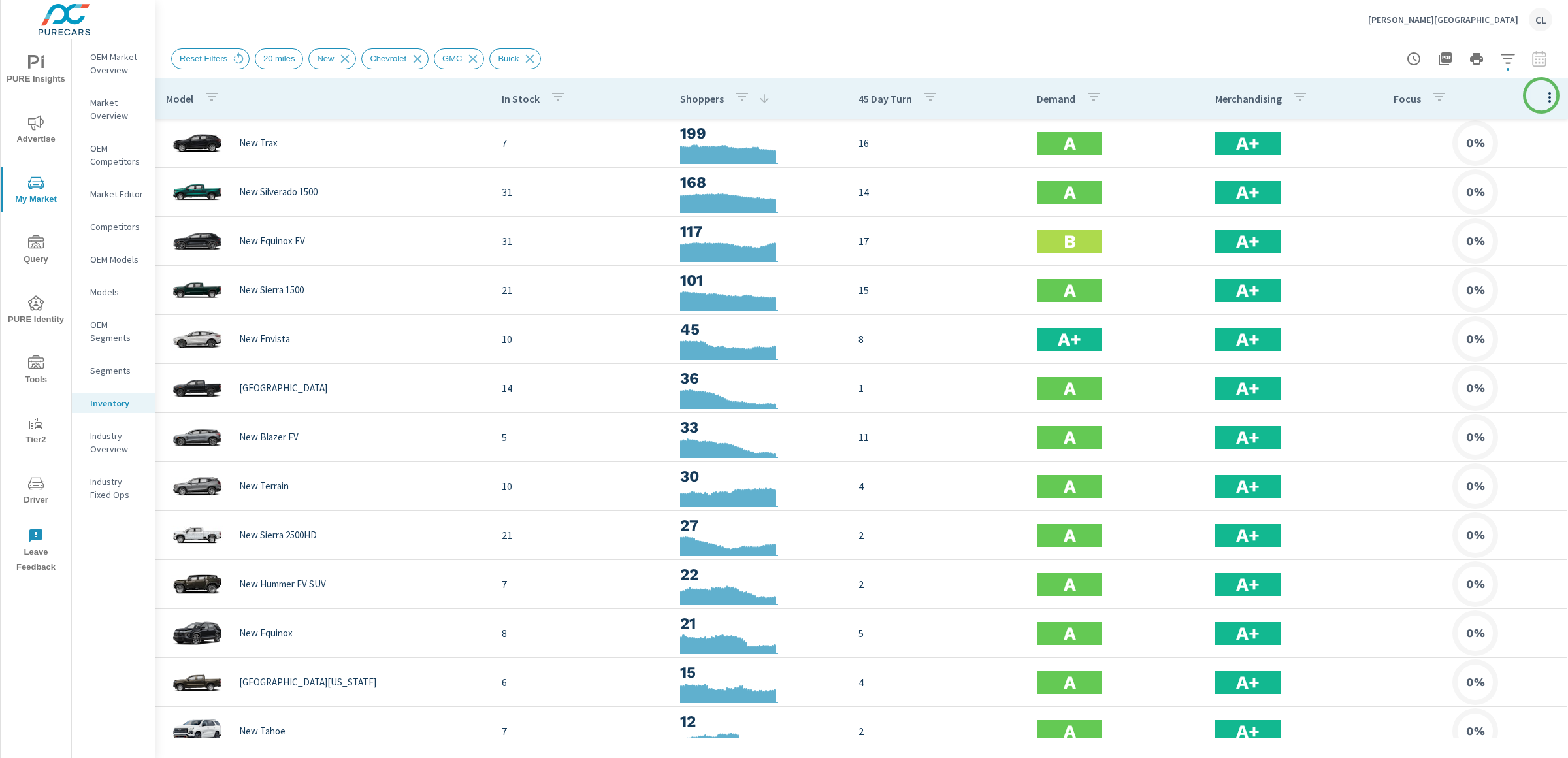
click at [1542, 96] on icon "button" at bounding box center [1549, 97] width 16 height 16
click at [1491, 168] on span "Audience" at bounding box center [1506, 174] width 82 height 13
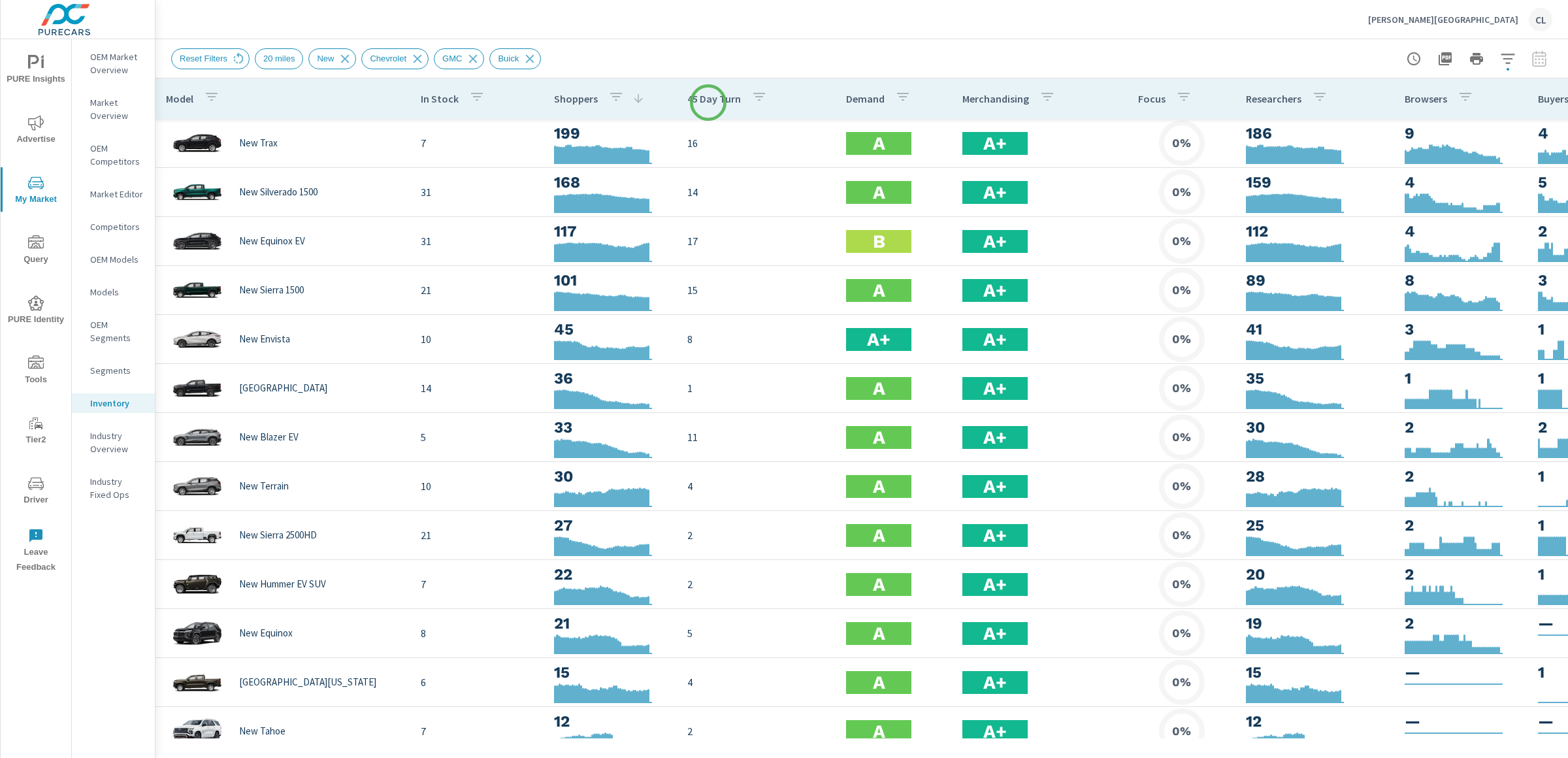
click at [706, 93] on p "45 Day Turn" at bounding box center [714, 98] width 53 height 13
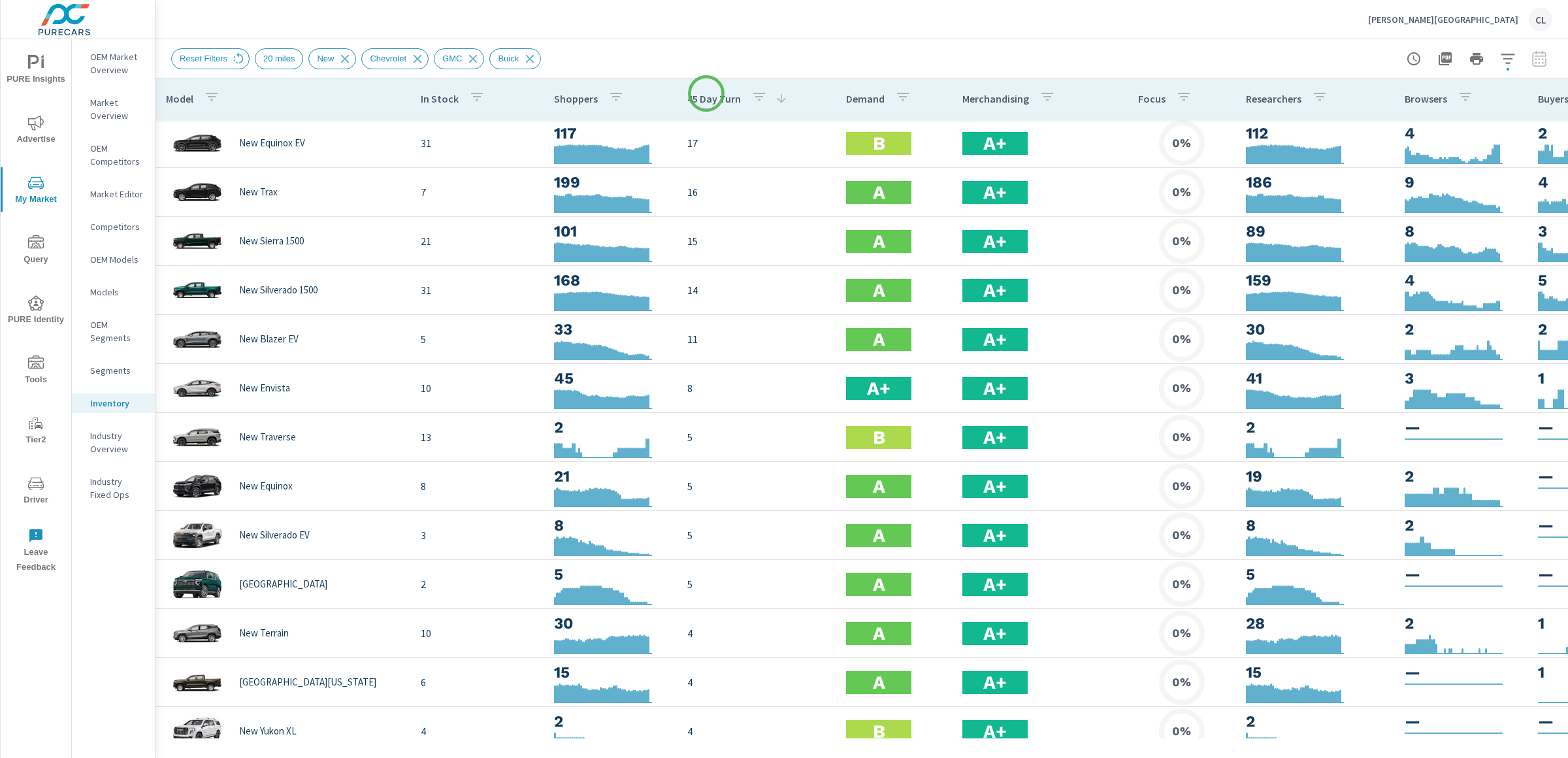
click at [706, 93] on p "45 Day Turn" at bounding box center [714, 98] width 53 height 13
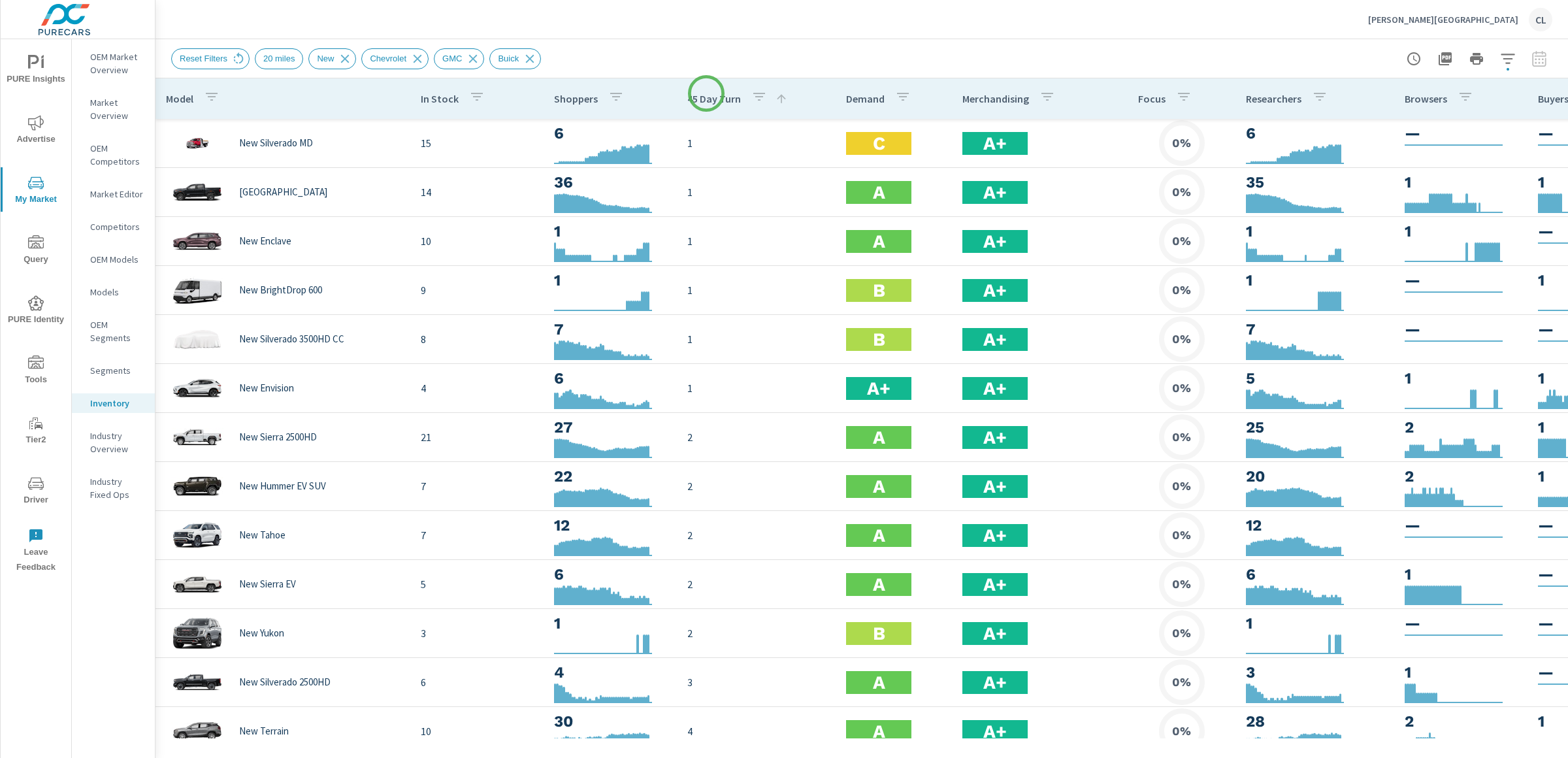
click at [706, 93] on p "45 Day Turn" at bounding box center [714, 98] width 53 height 13
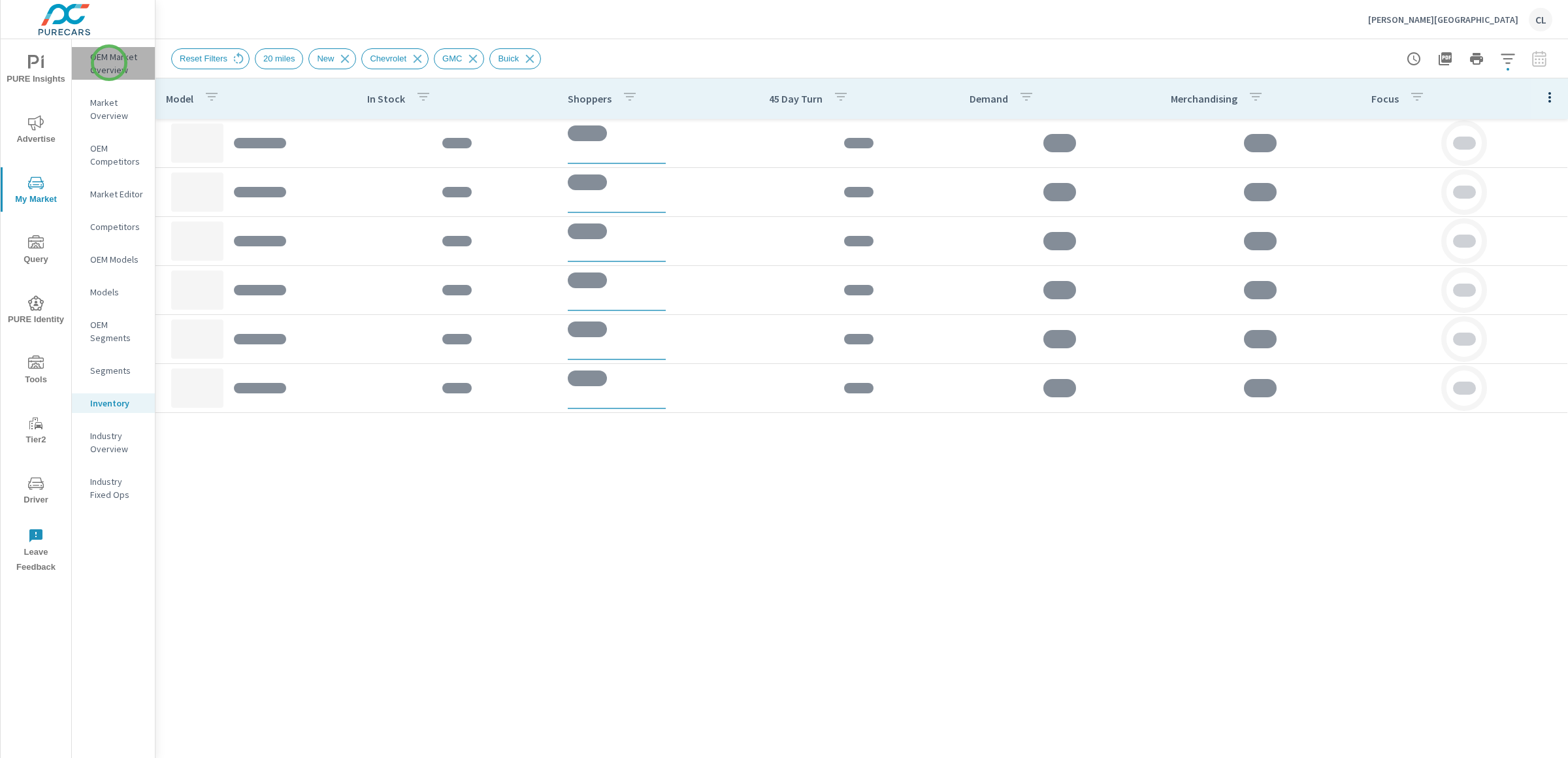
click at [109, 62] on p "OEM Market Overview" at bounding box center [117, 63] width 54 height 26
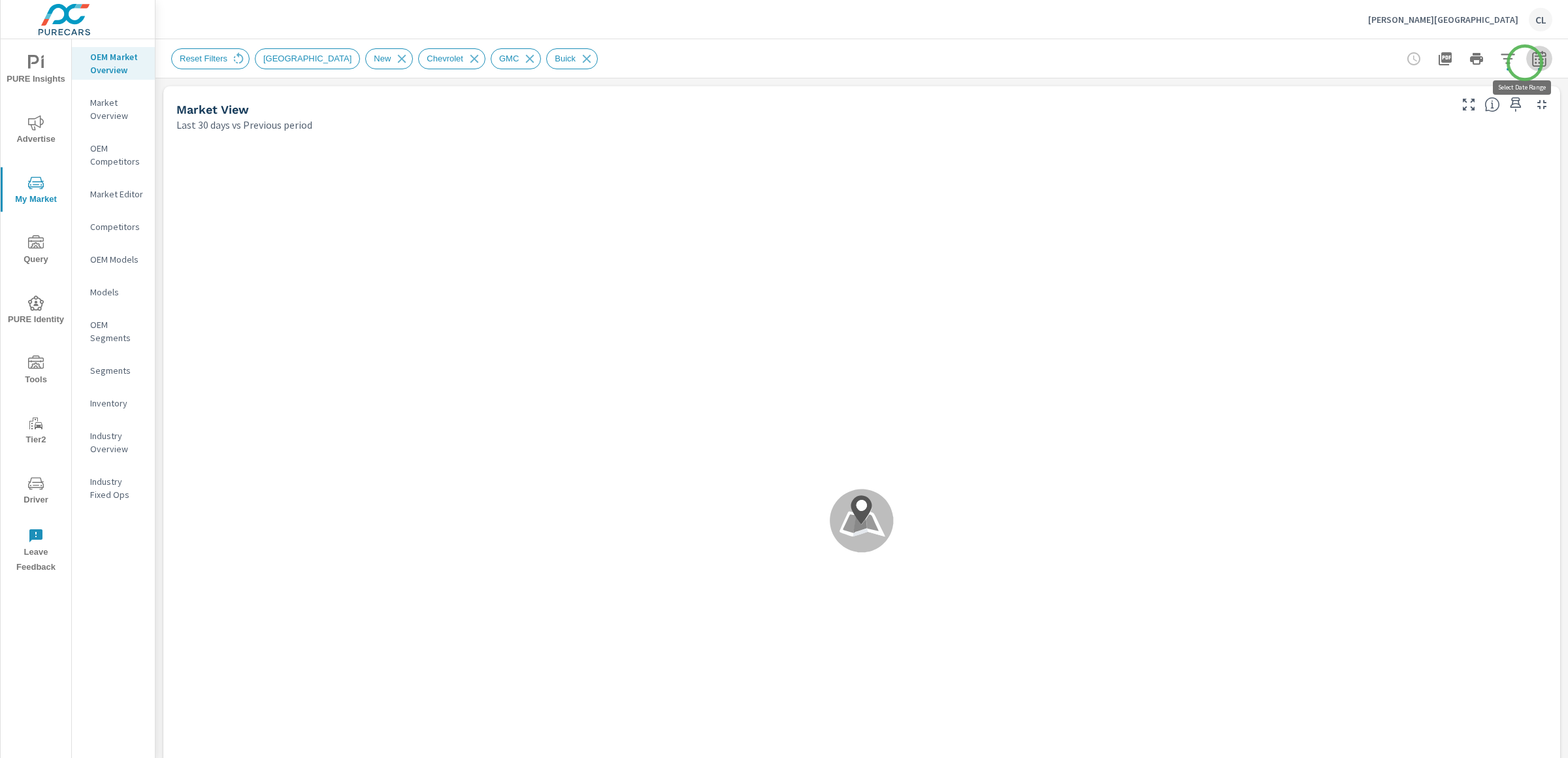
click at [1531, 62] on icon "button" at bounding box center [1539, 59] width 16 height 16
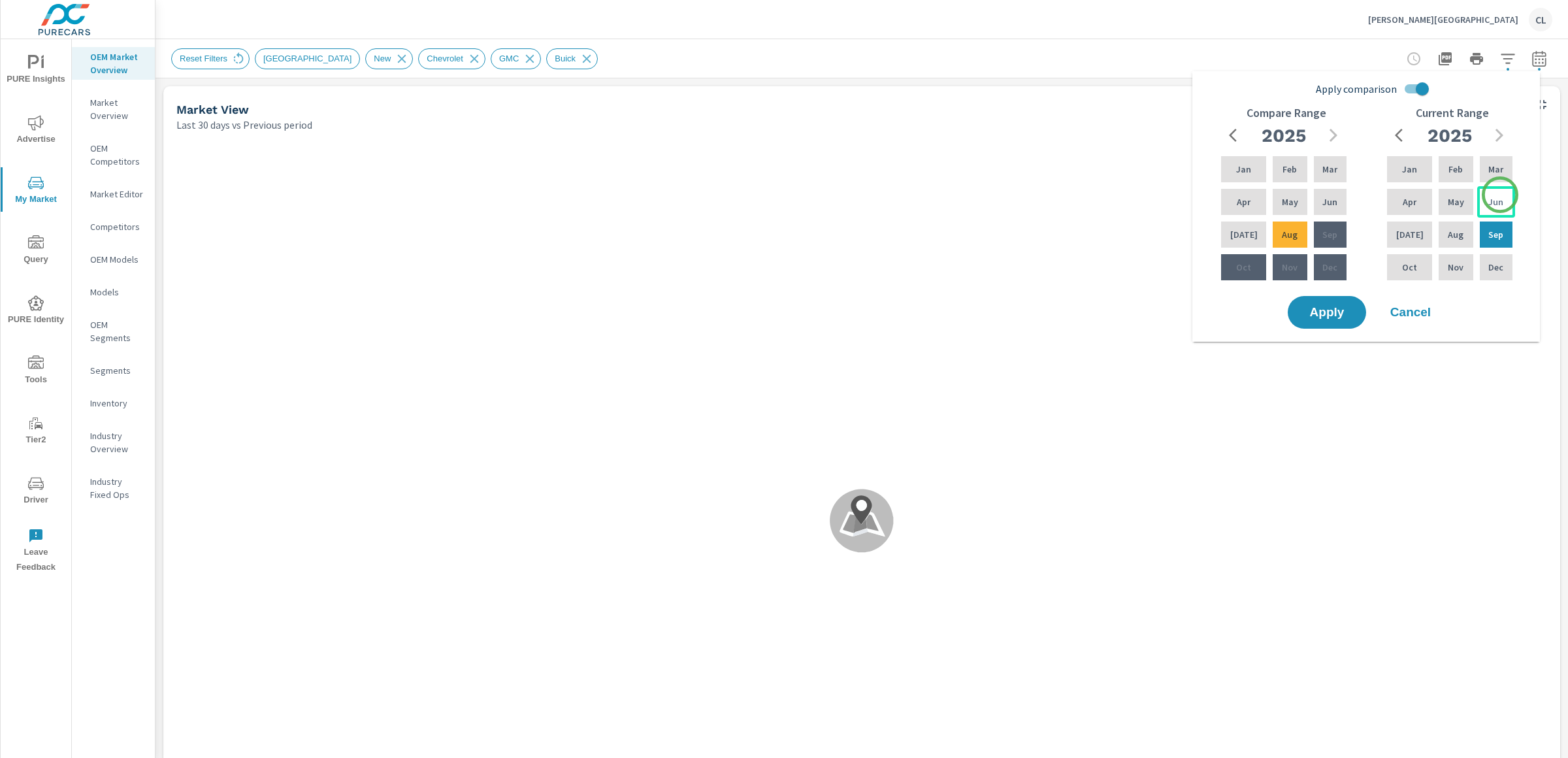
click at [1502, 193] on div "Jun" at bounding box center [1496, 202] width 38 height 32
click at [1451, 237] on p "Aug" at bounding box center [1455, 234] width 16 height 13
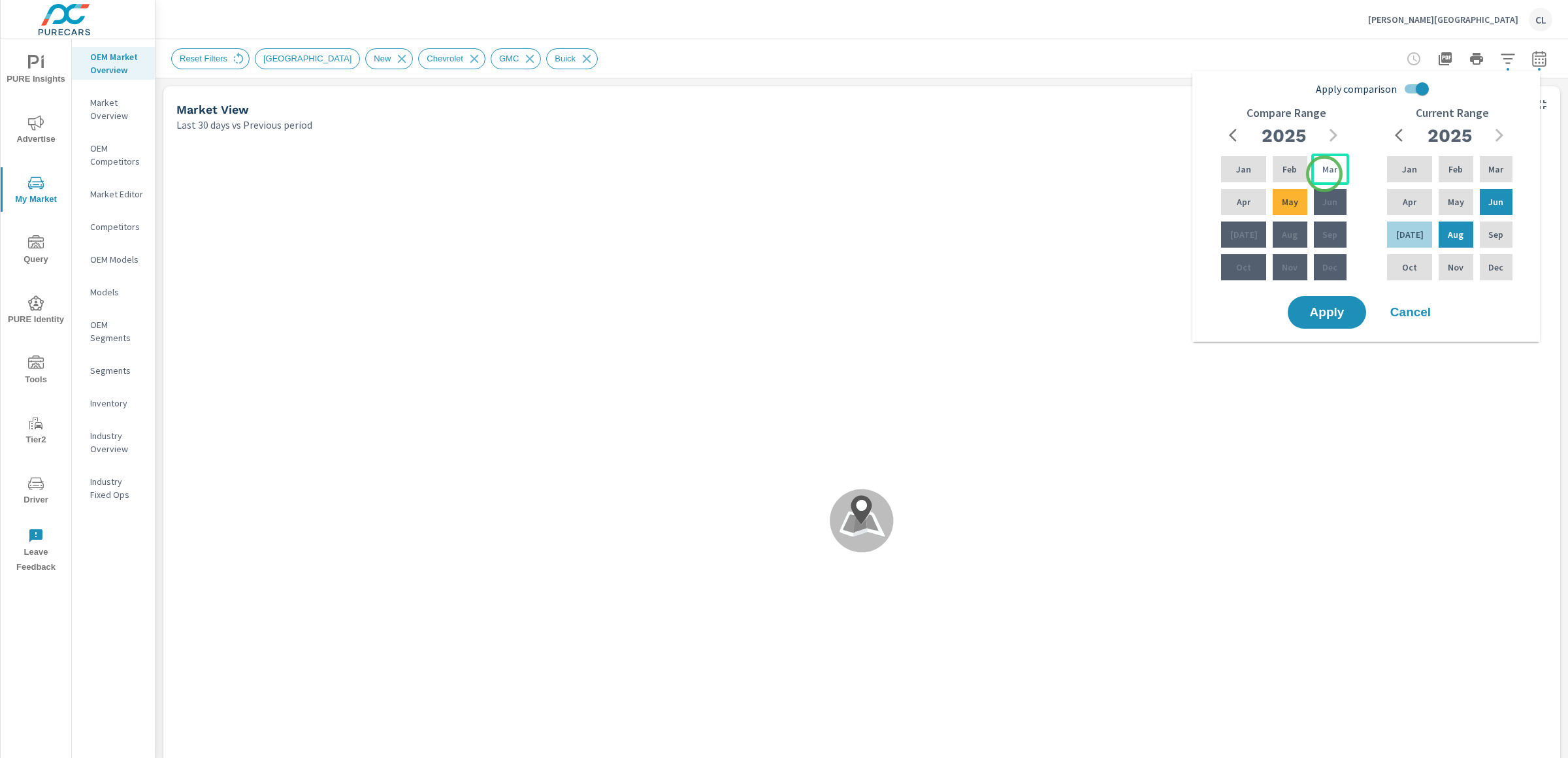
click at [1324, 174] on p "Mar" at bounding box center [1330, 168] width 15 height 13
click at [1287, 202] on p "May" at bounding box center [1290, 202] width 17 height 13
click at [1318, 311] on span "Apply" at bounding box center [1327, 312] width 53 height 13
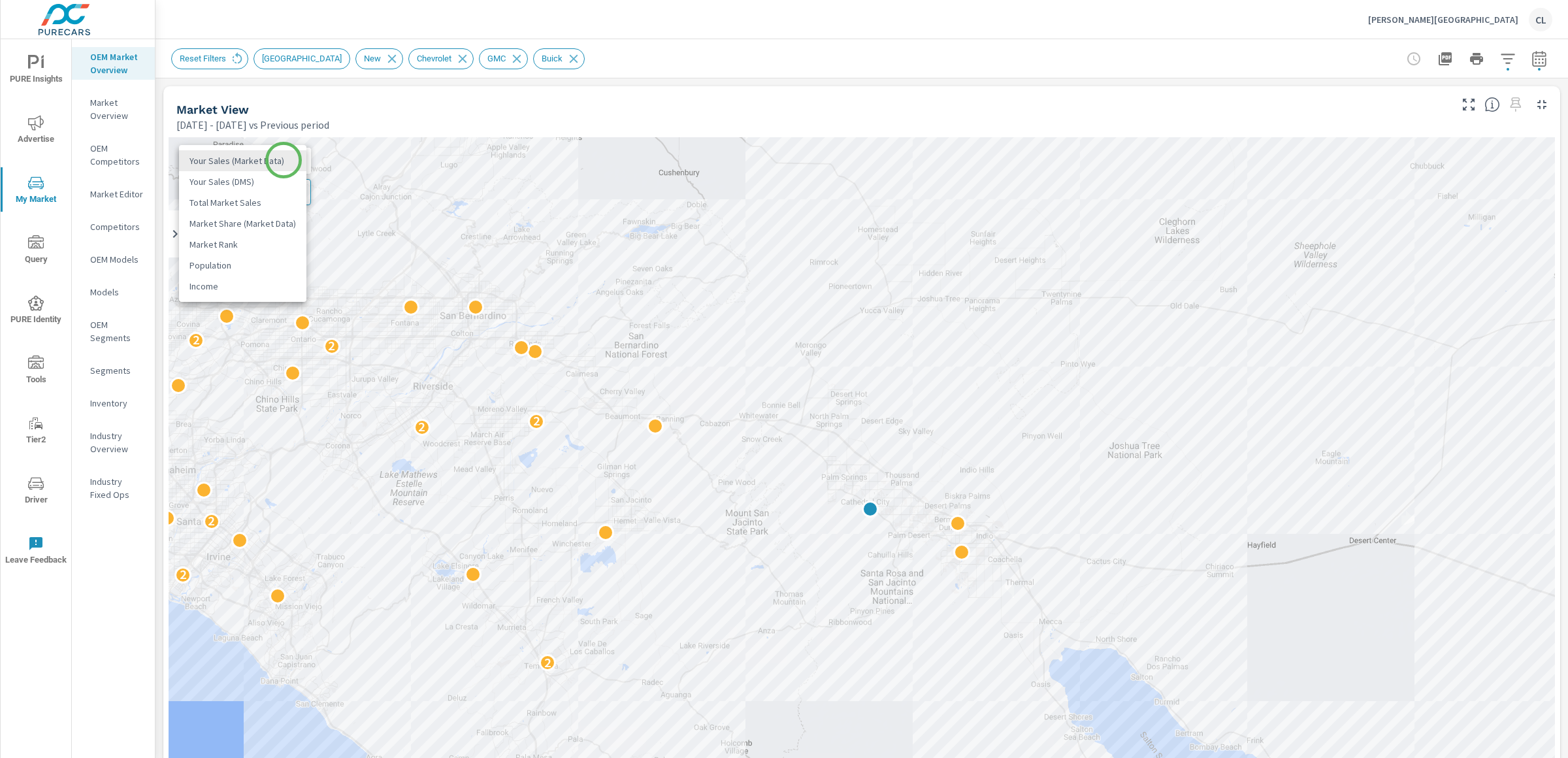
click at [284, 160] on body "PURE Insights Advertise My Market Query PURE Identity Tools Tier2 Driver Leave …" at bounding box center [784, 379] width 1568 height 758
click at [256, 202] on li "Total Market Sales" at bounding box center [242, 202] width 127 height 21
click at [256, 200] on button "Add Overlay" at bounding box center [236, 192] width 115 height 26
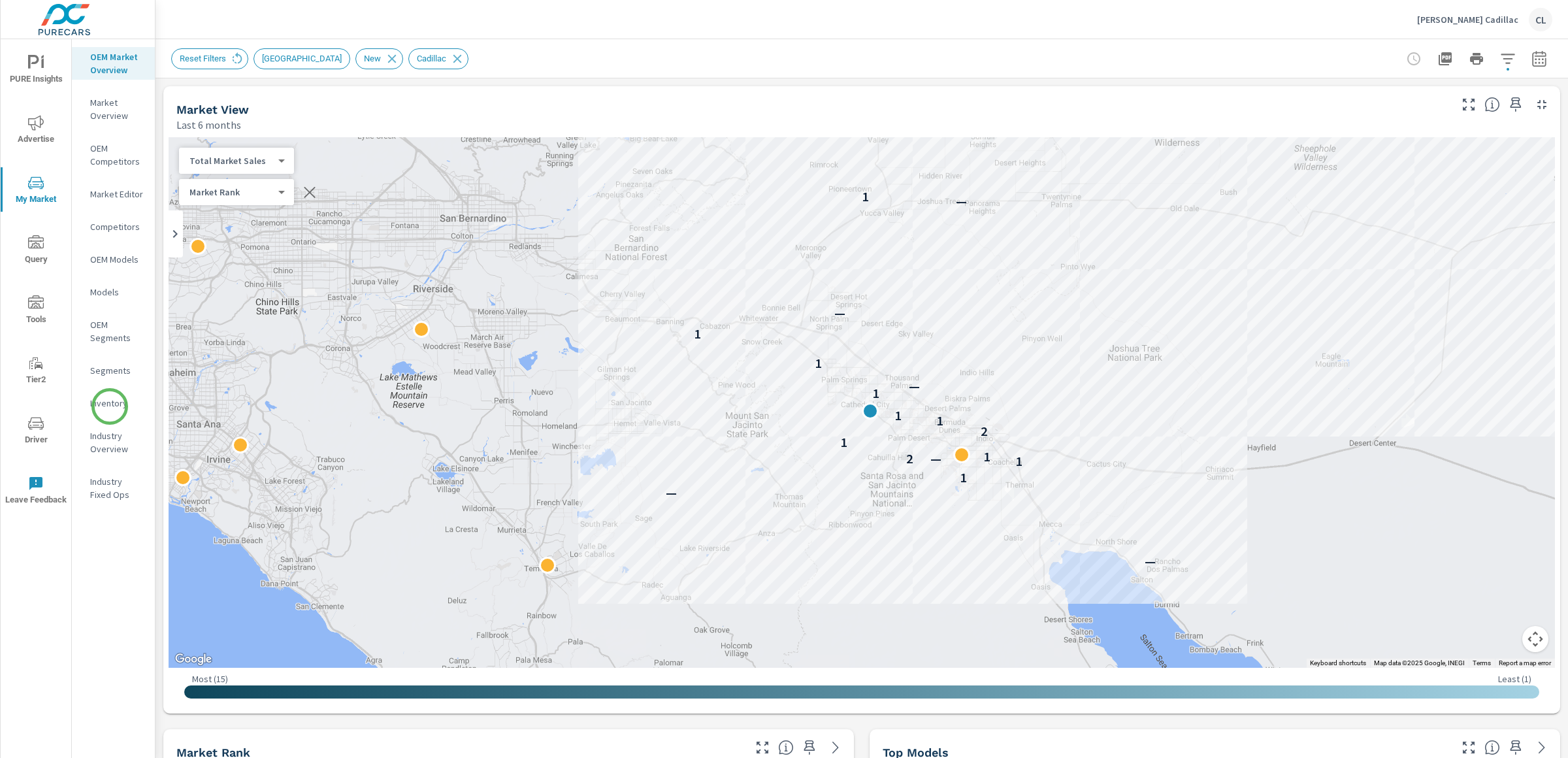
click at [109, 404] on p "Inventory" at bounding box center [117, 402] width 54 height 13
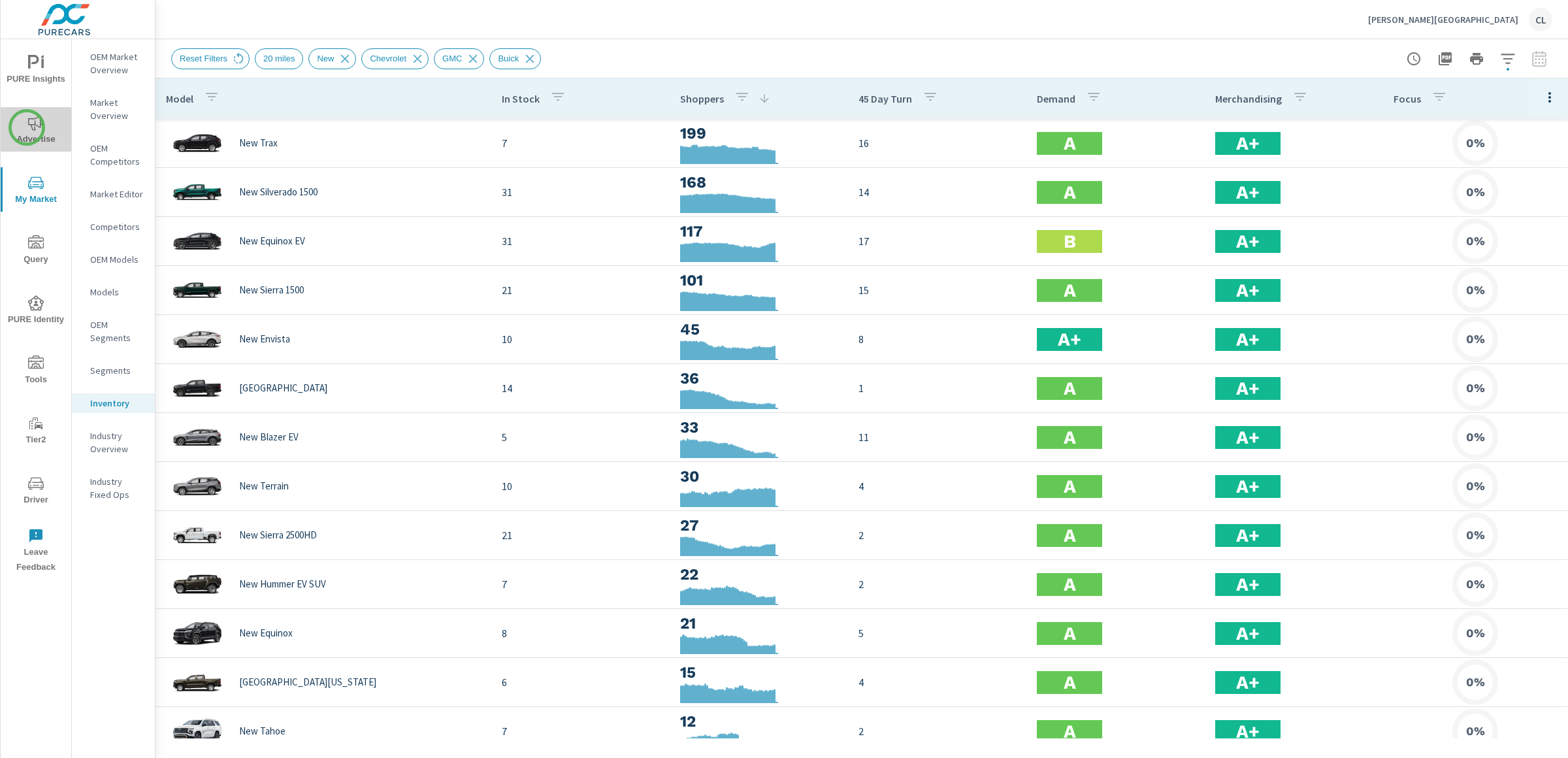
click at [27, 127] on span "Advertise" at bounding box center [35, 131] width 62 height 32
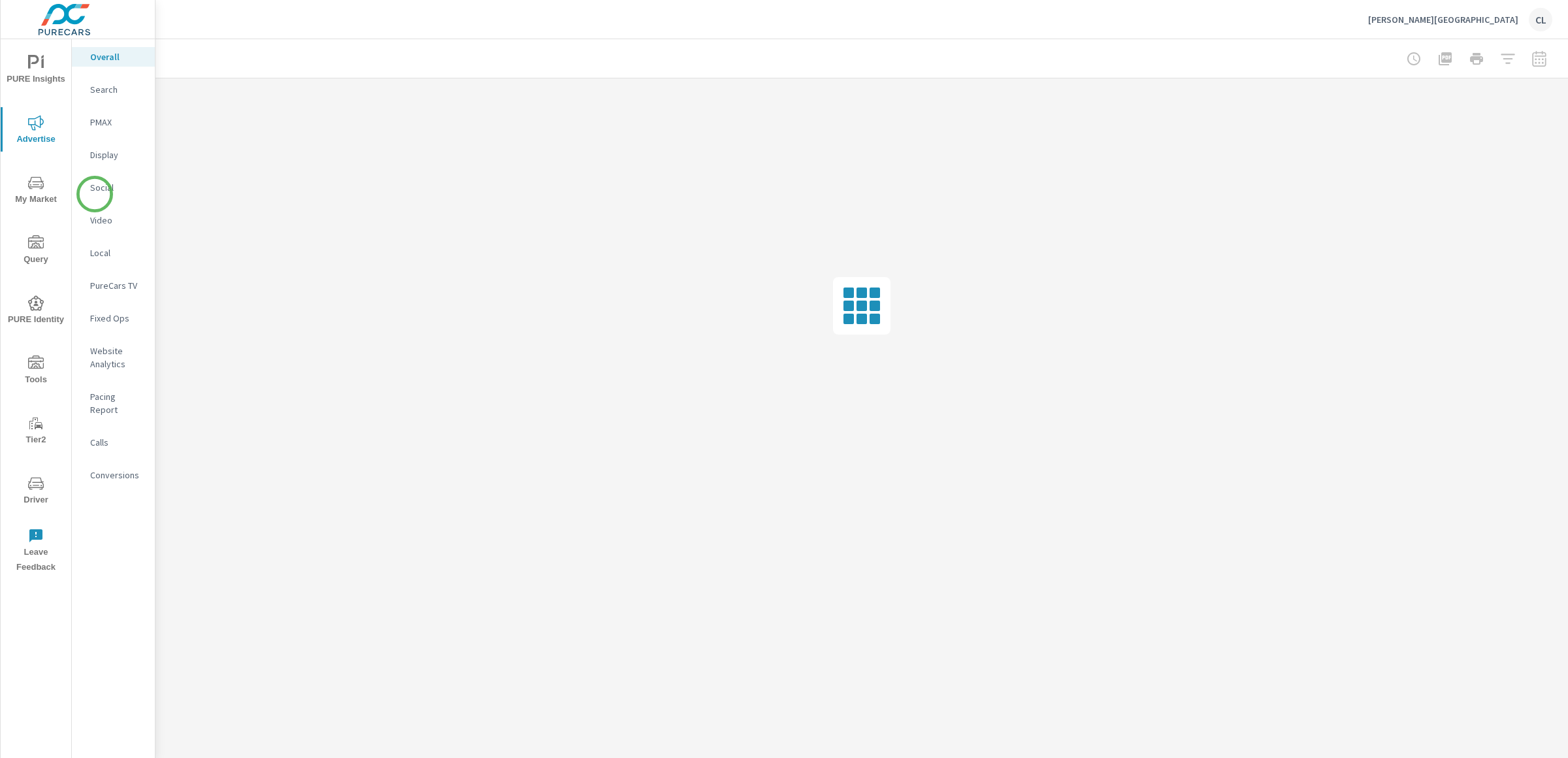
click at [96, 193] on p "Social" at bounding box center [117, 187] width 54 height 13
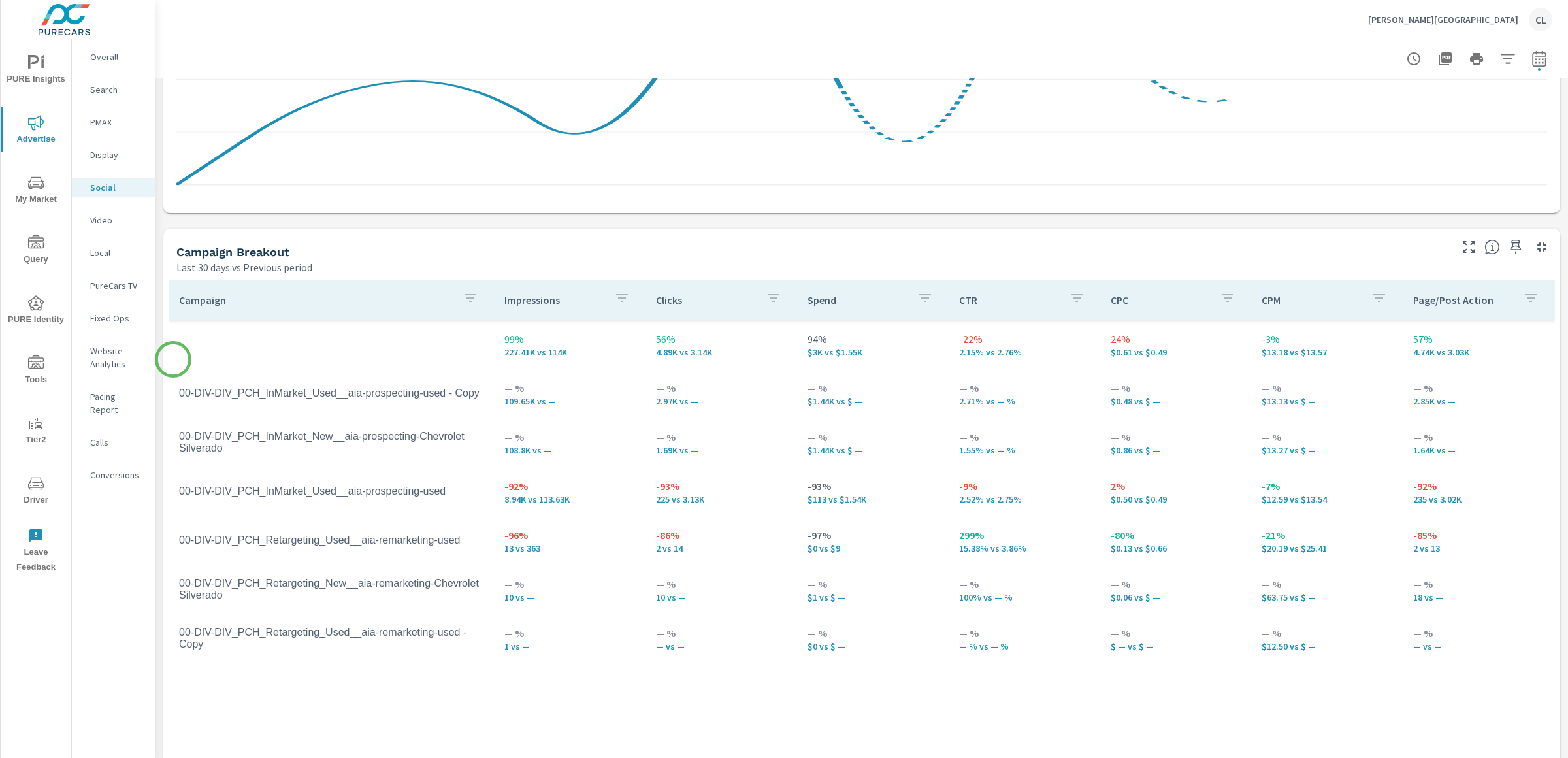
scroll to position [439, 0]
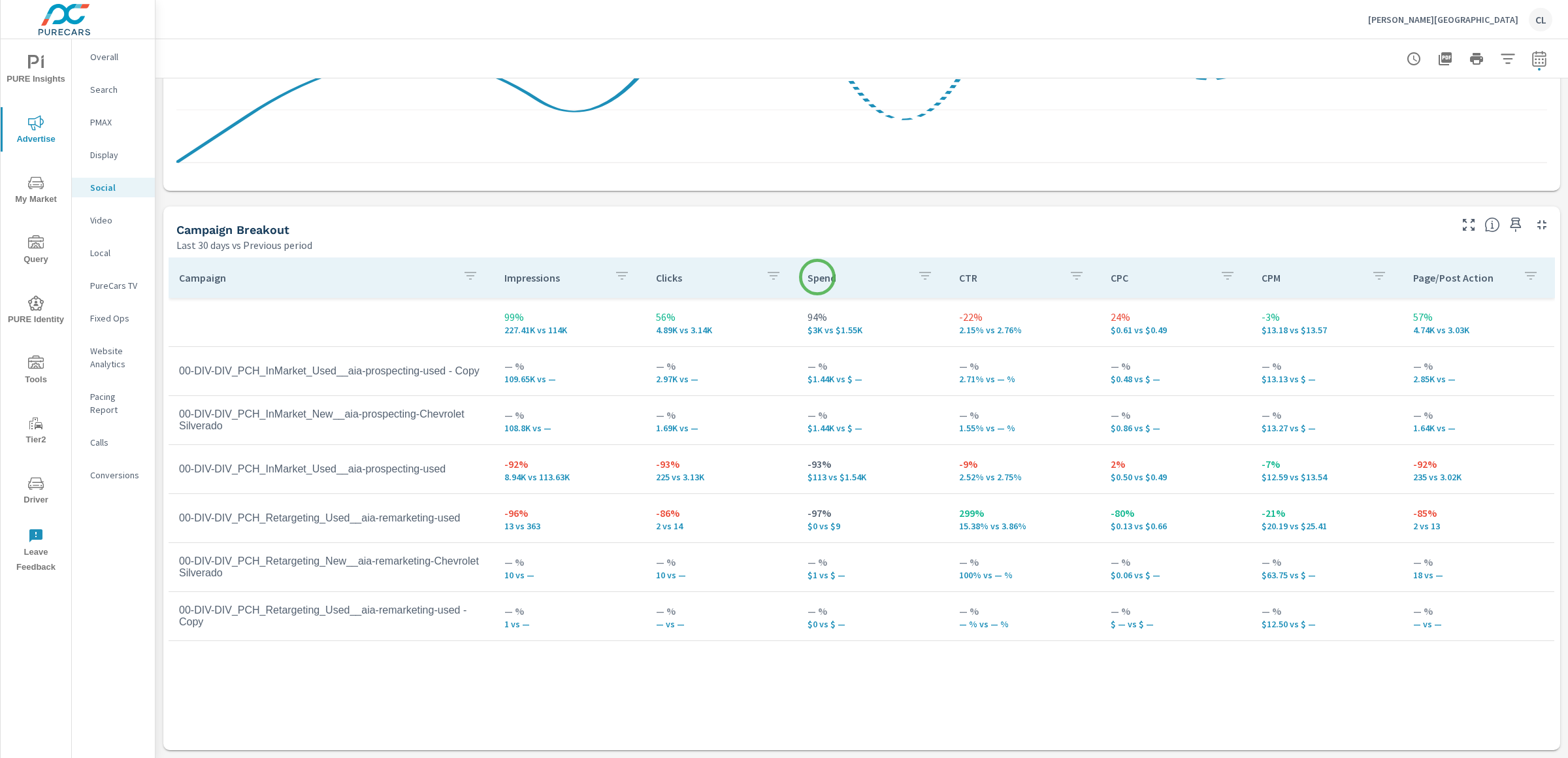
click at [817, 277] on p "Spend" at bounding box center [857, 277] width 99 height 13
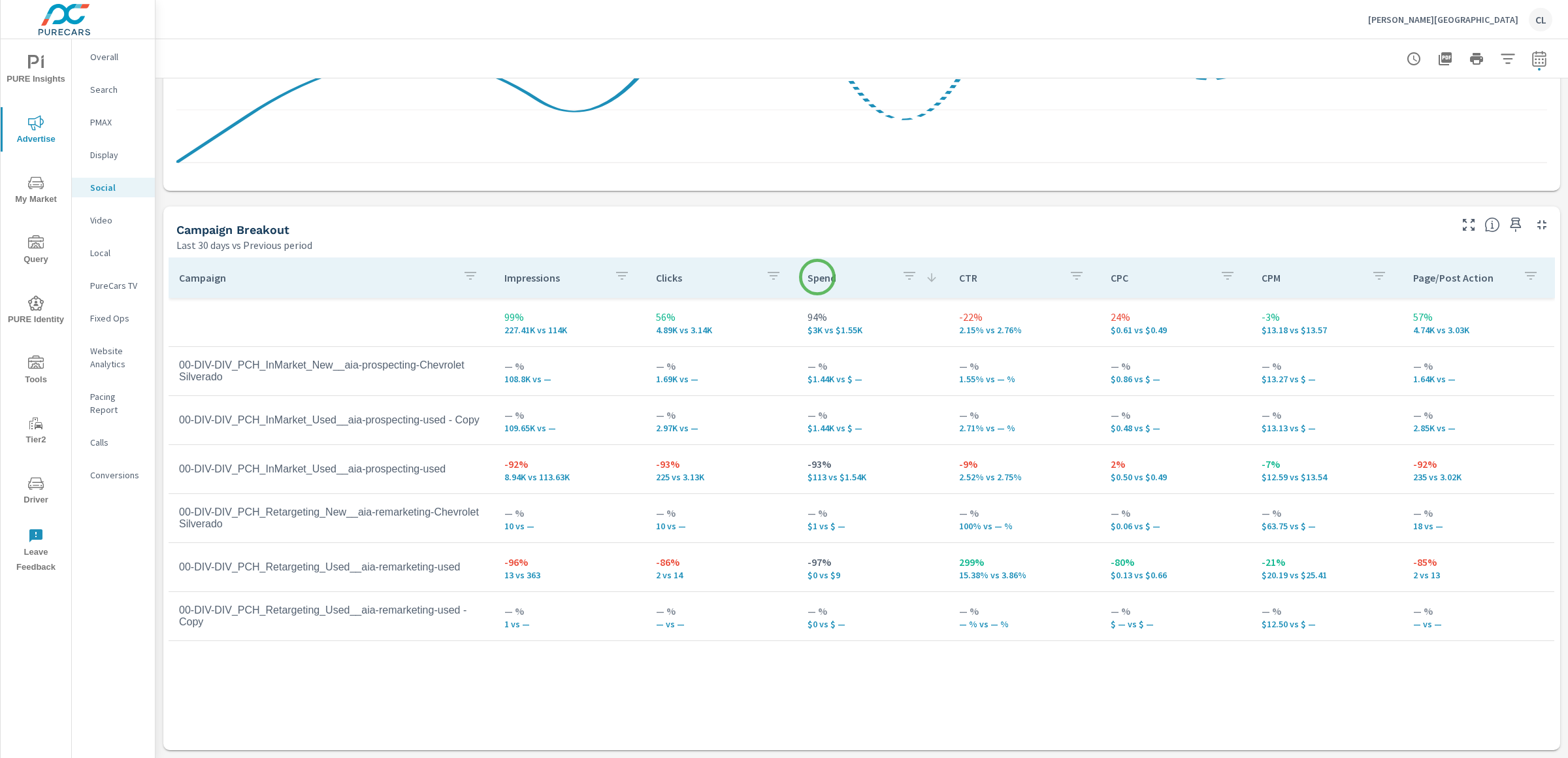
click at [817, 277] on p "Spend" at bounding box center [849, 277] width 83 height 13
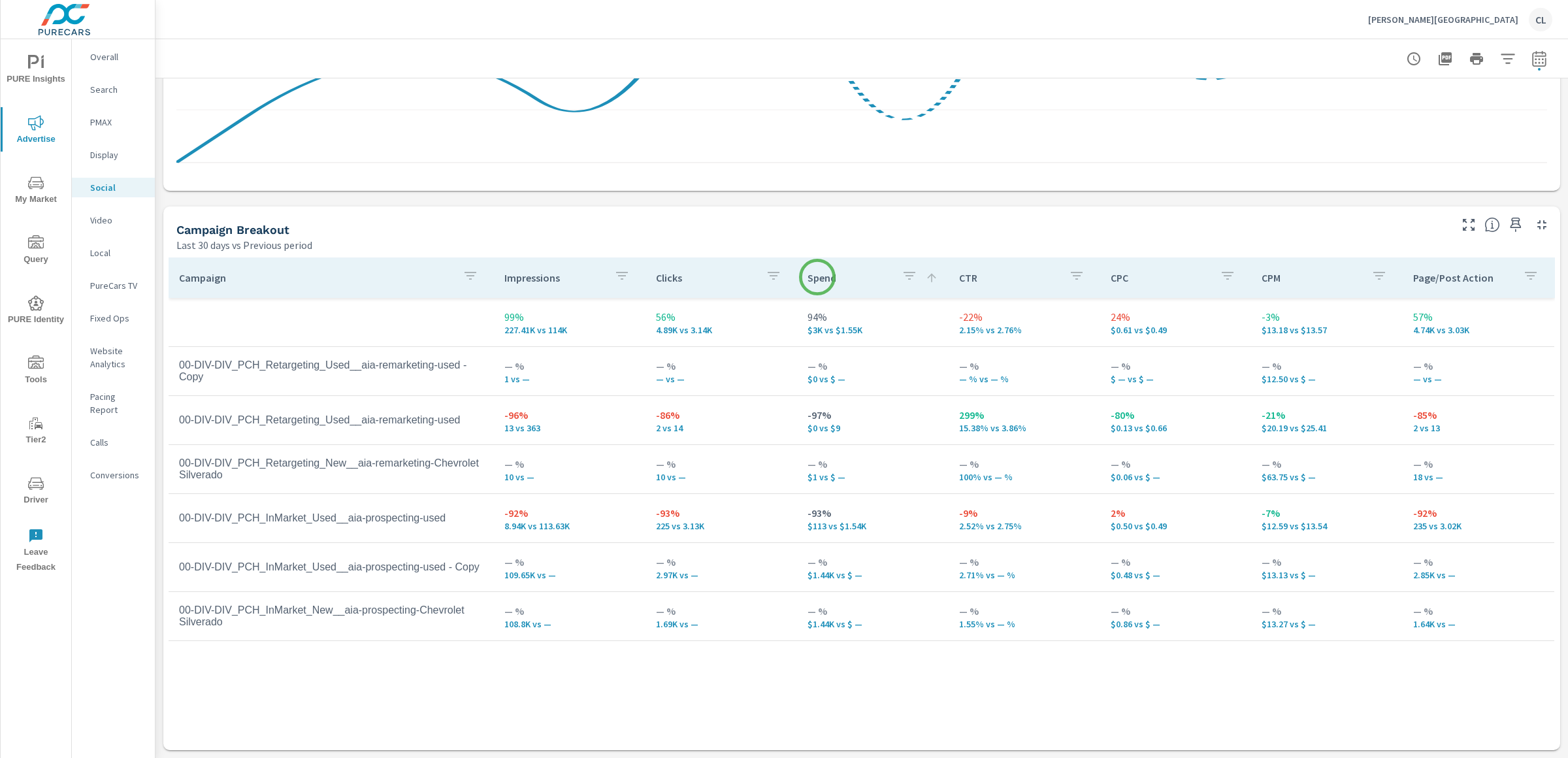
click at [817, 277] on p "Spend" at bounding box center [849, 277] width 83 height 13
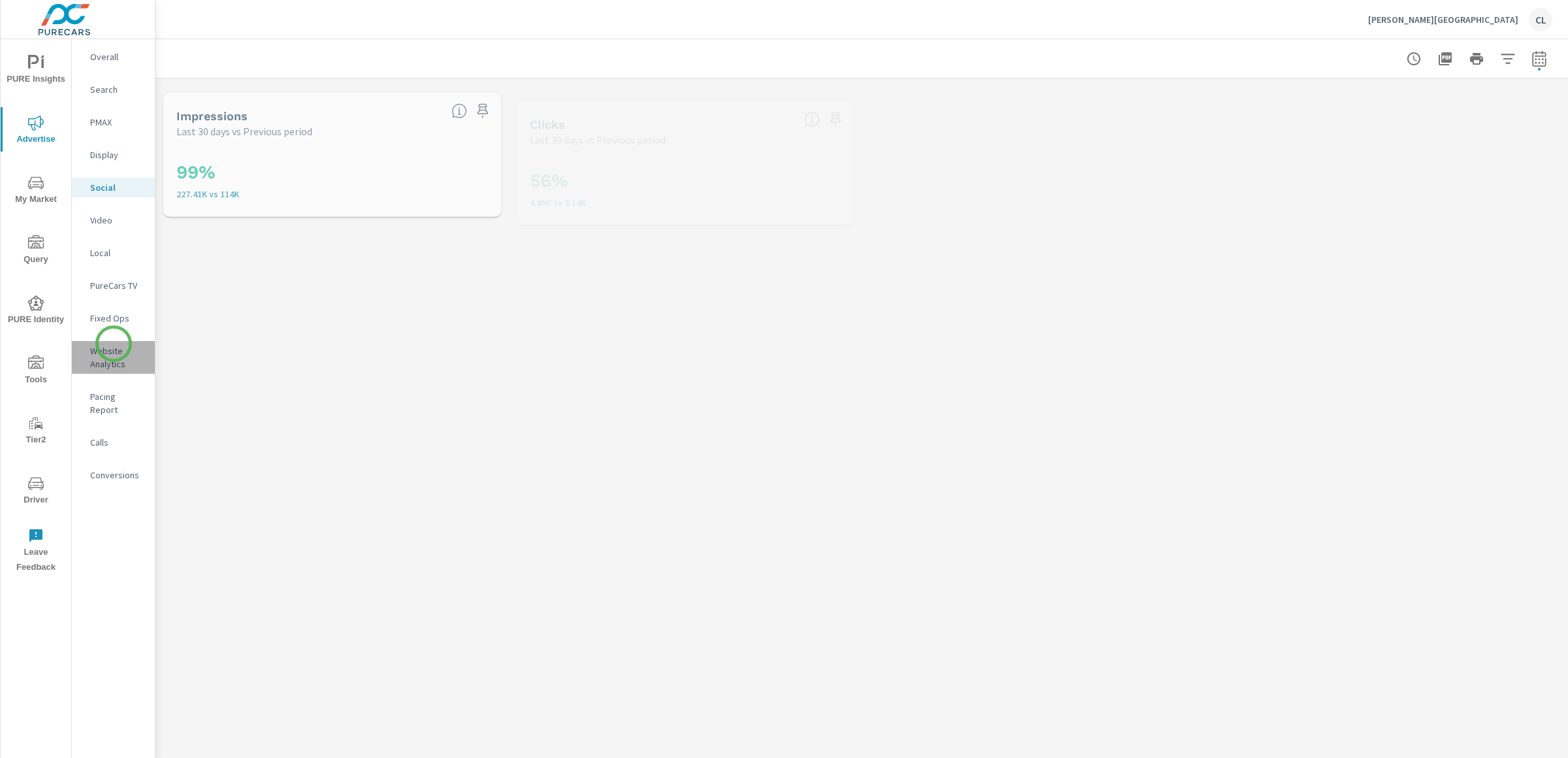
click at [114, 344] on p "Website Analytics" at bounding box center [117, 357] width 54 height 26
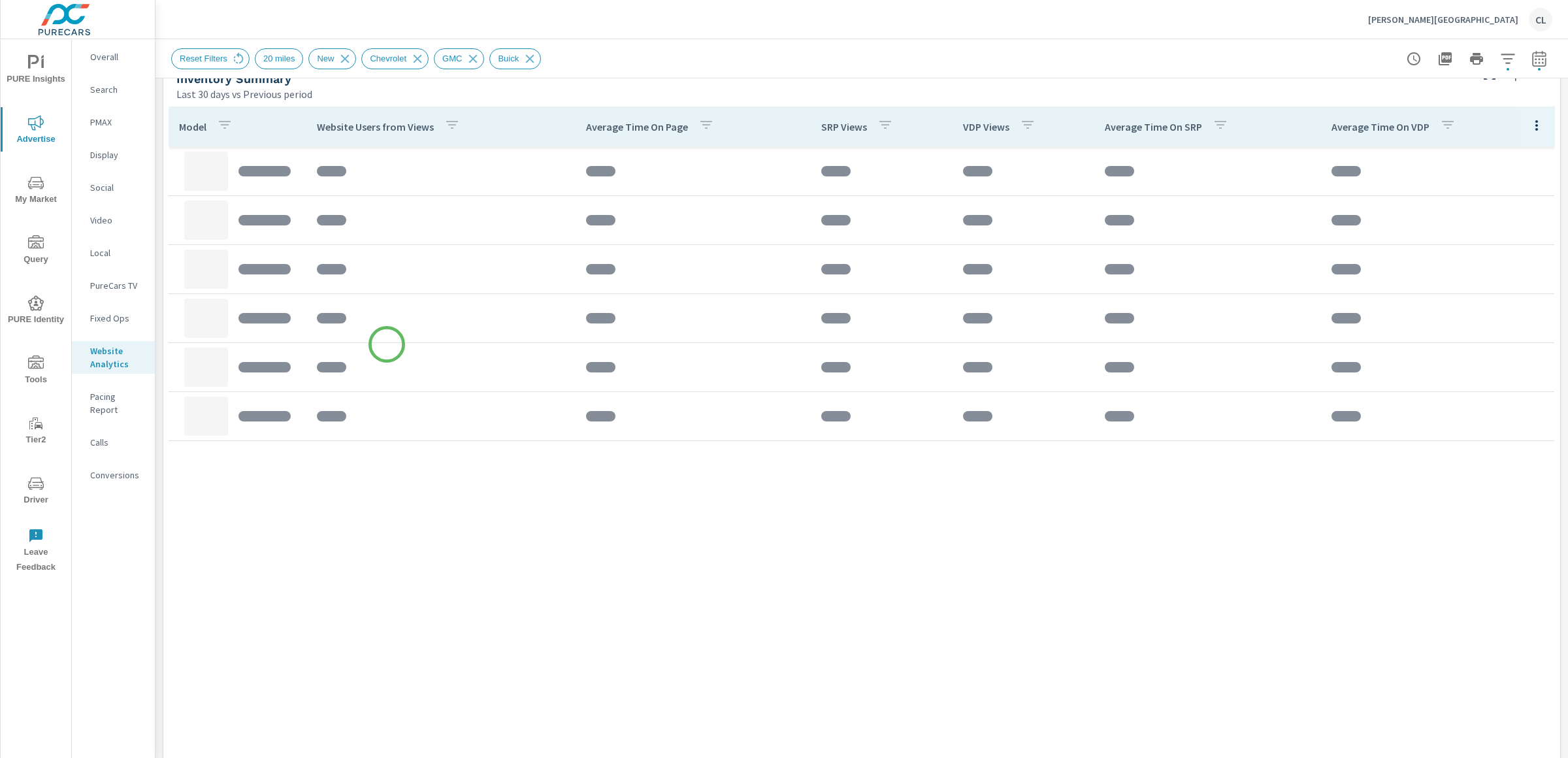
scroll to position [559, 0]
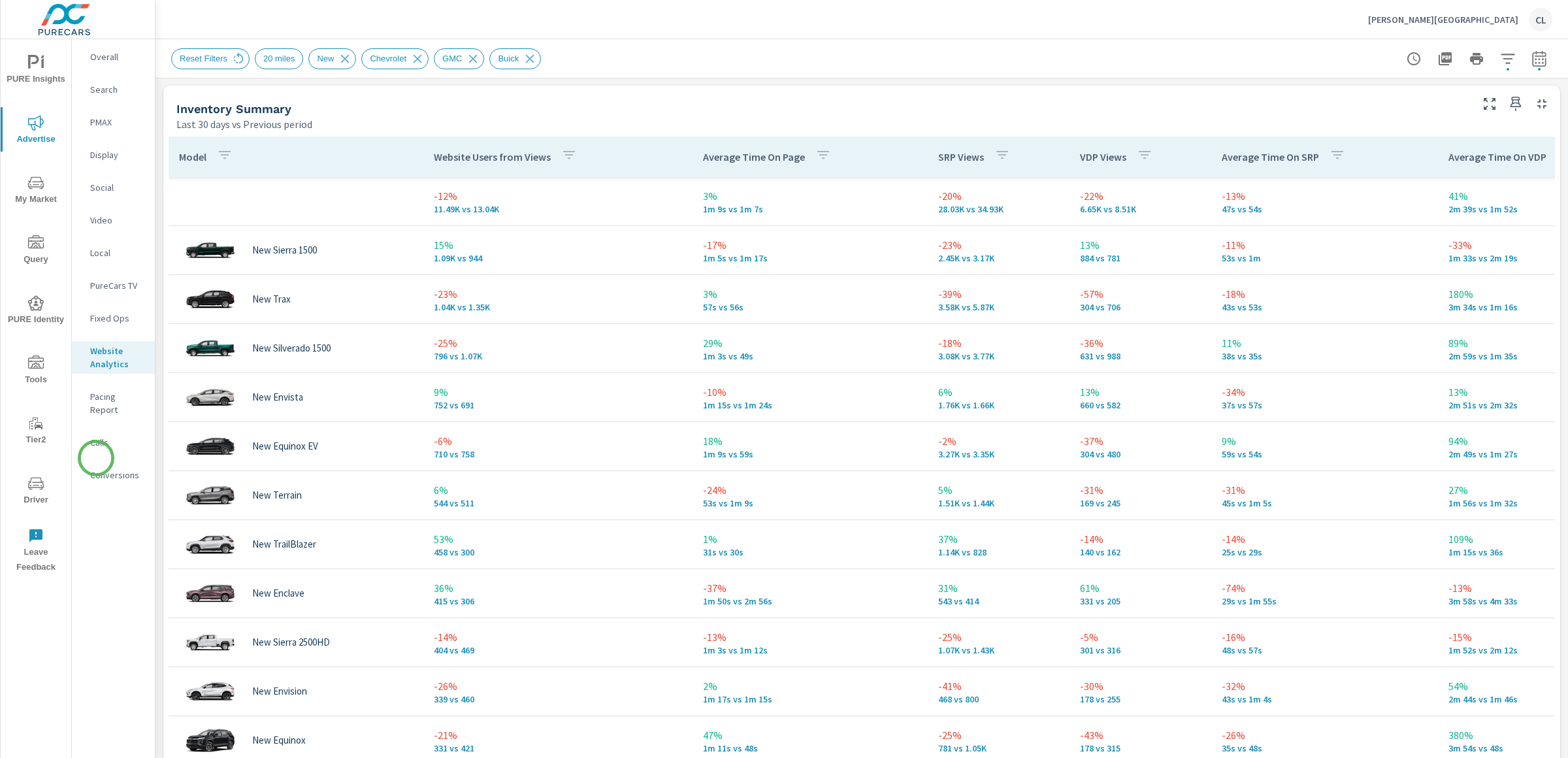
click at [96, 468] on p "Conversions" at bounding box center [117, 475] width 54 height 13
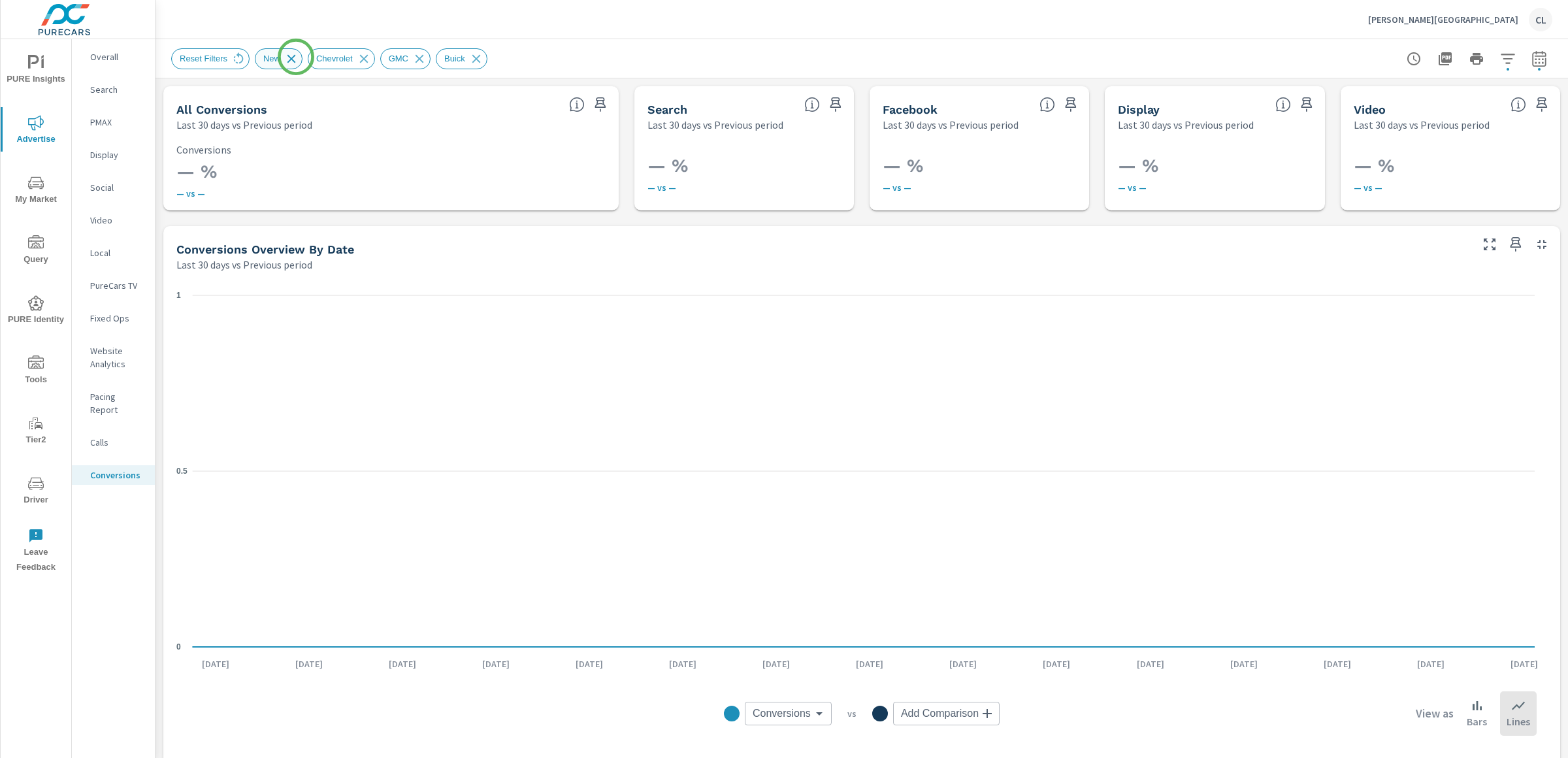
click at [296, 57] on icon at bounding box center [291, 59] width 14 height 14
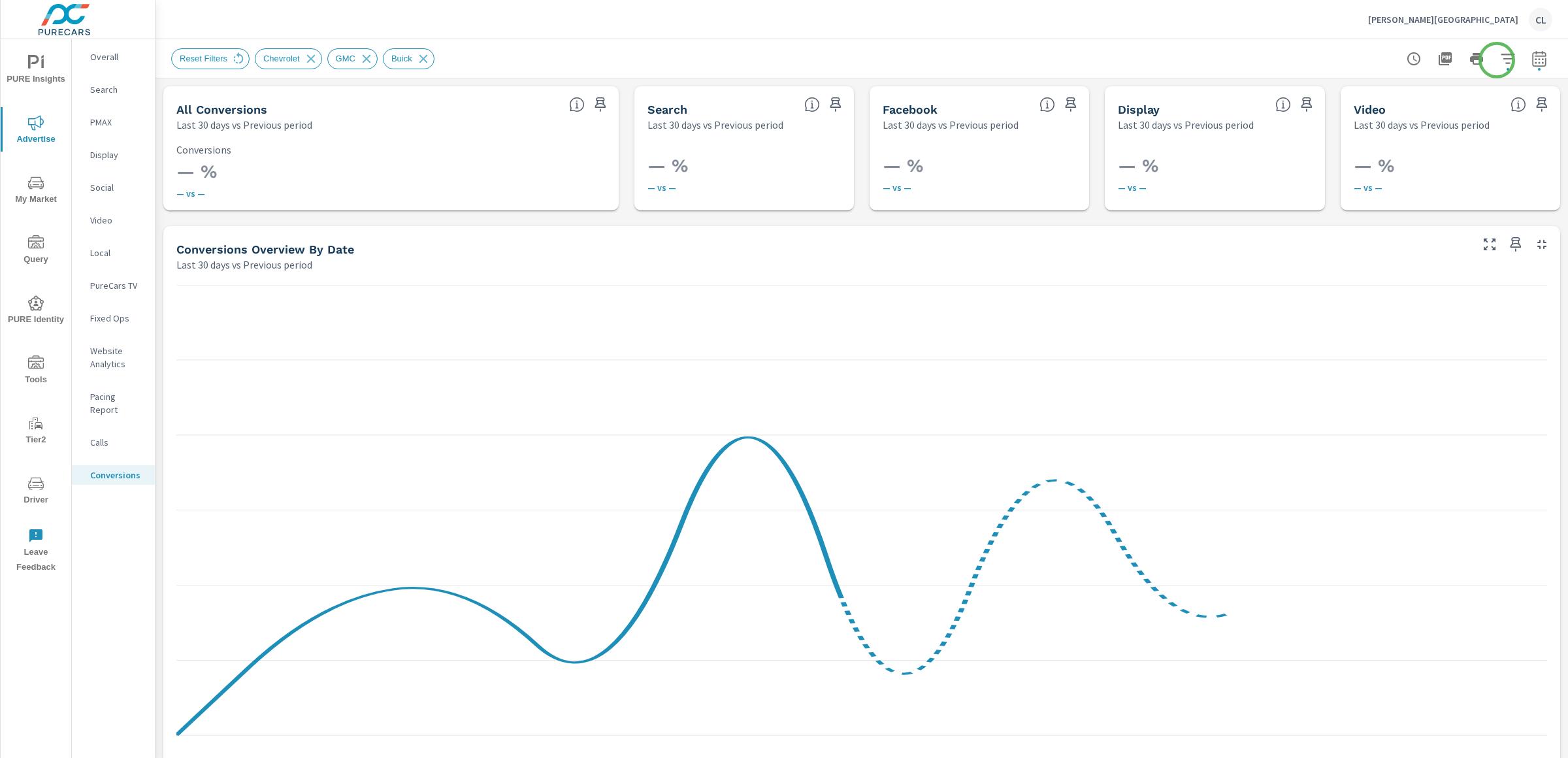
click at [1500, 59] on icon "button" at bounding box center [1508, 59] width 16 height 16
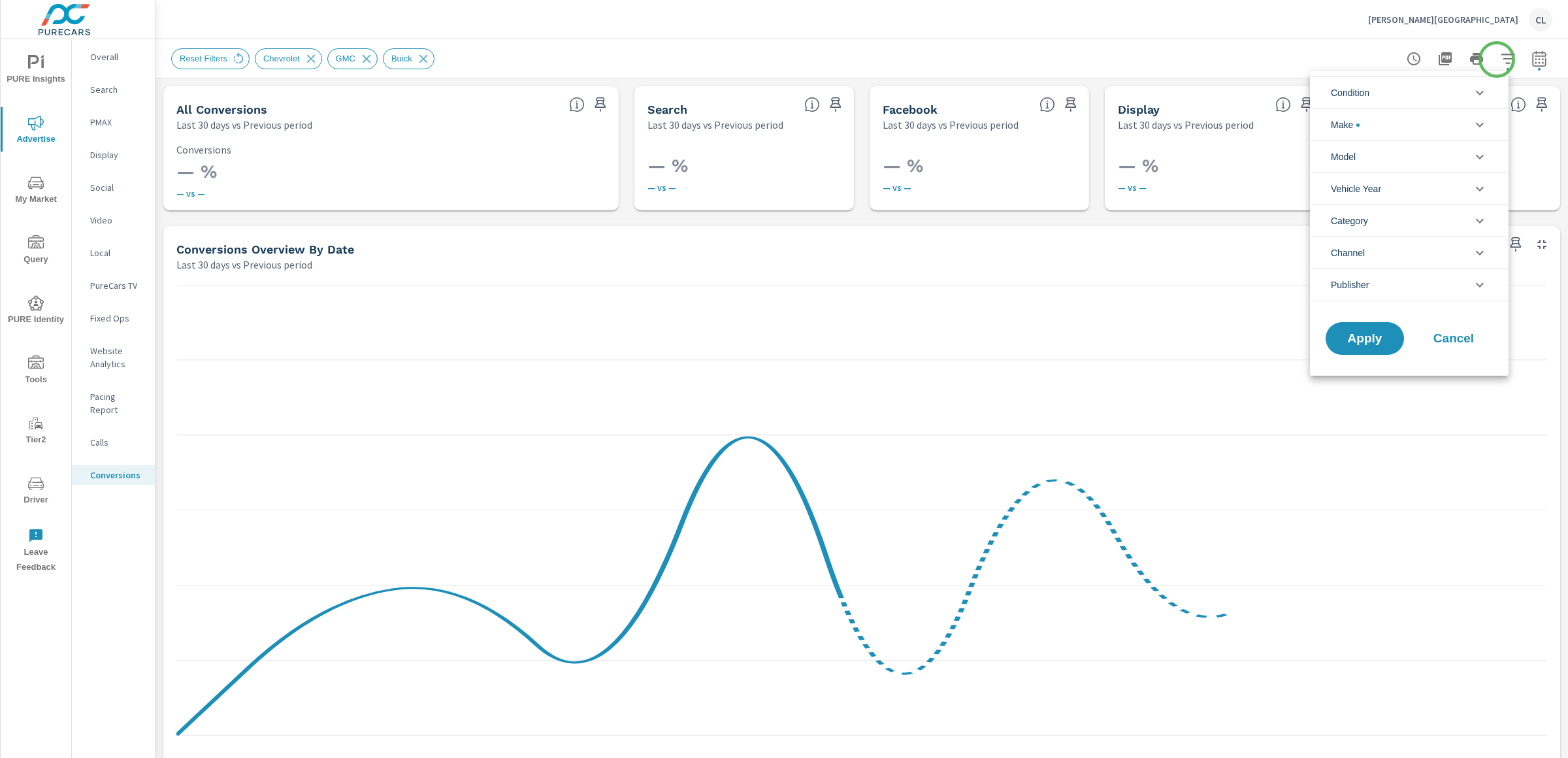
scroll to position [117, 0]
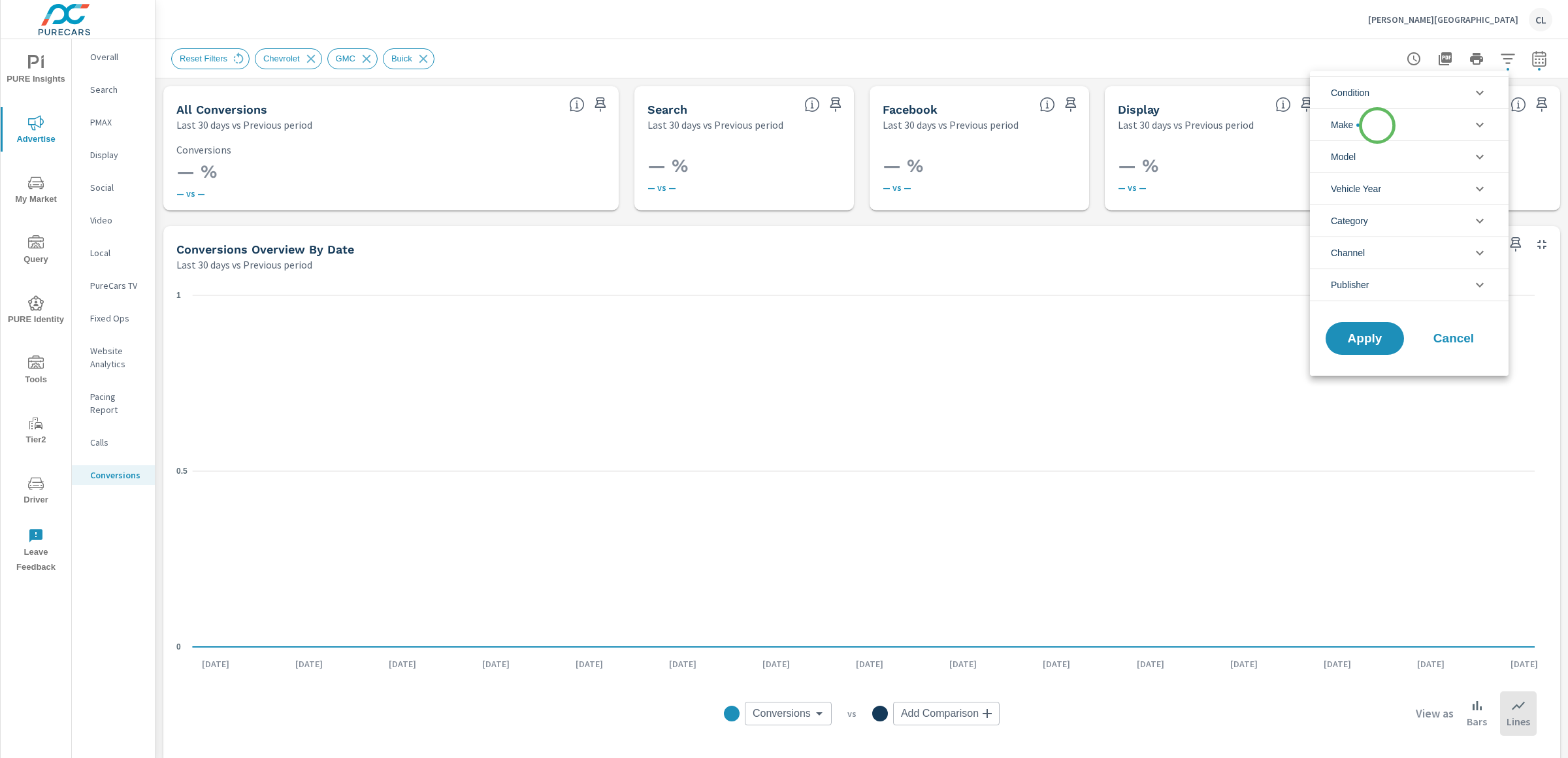
click at [1376, 125] on li "Make" at bounding box center [1409, 124] width 199 height 32
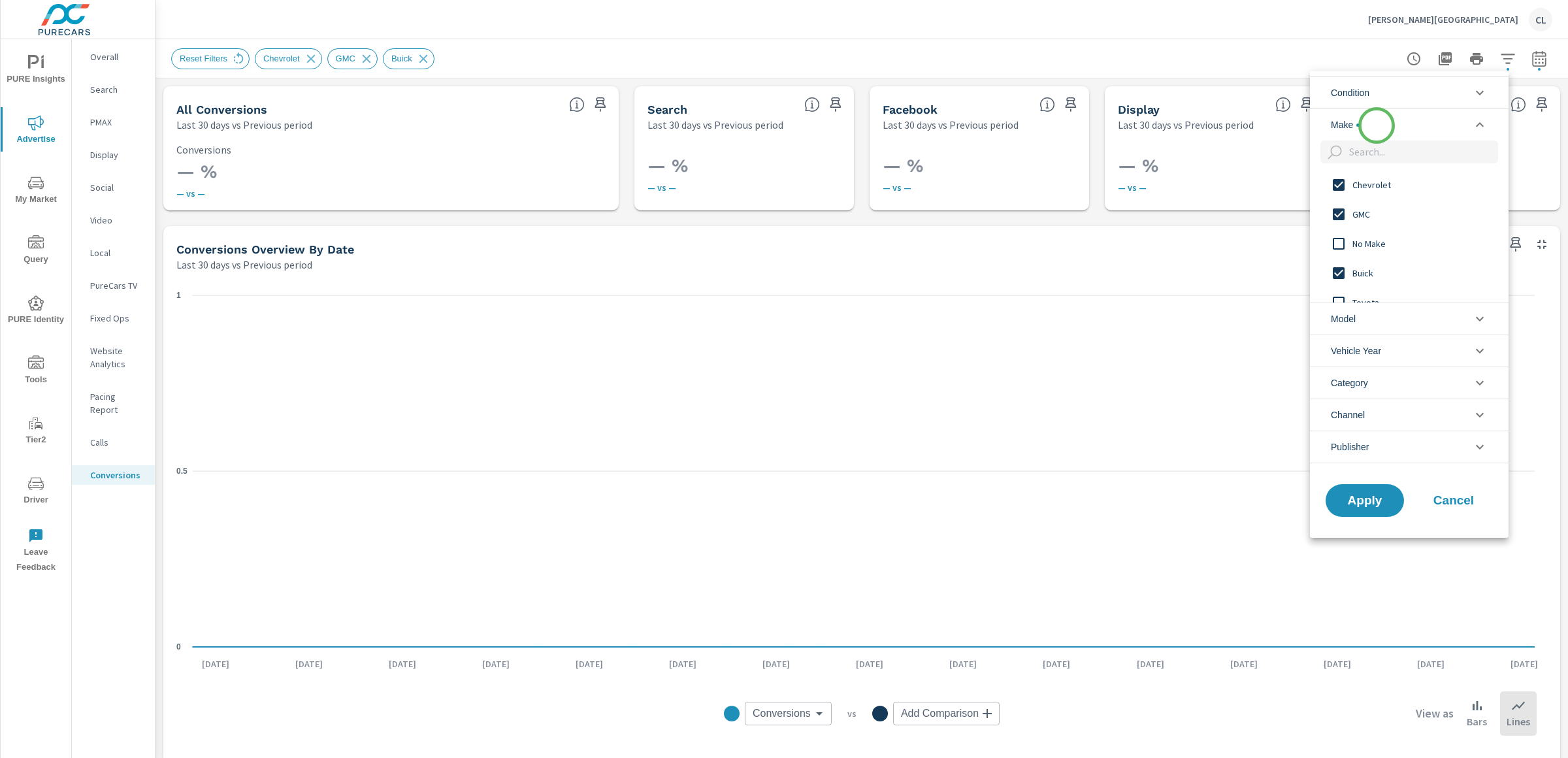
scroll to position [0, 0]
drag, startPoint x: 1362, startPoint y: 183, endPoint x: 1360, endPoint y: 196, distance: 13.2
click at [1362, 183] on span "Chevrolet" at bounding box center [1424, 184] width 143 height 16
click at [1354, 211] on span "GMC" at bounding box center [1424, 214] width 143 height 16
click at [1358, 275] on span "Buick" at bounding box center [1424, 273] width 143 height 16
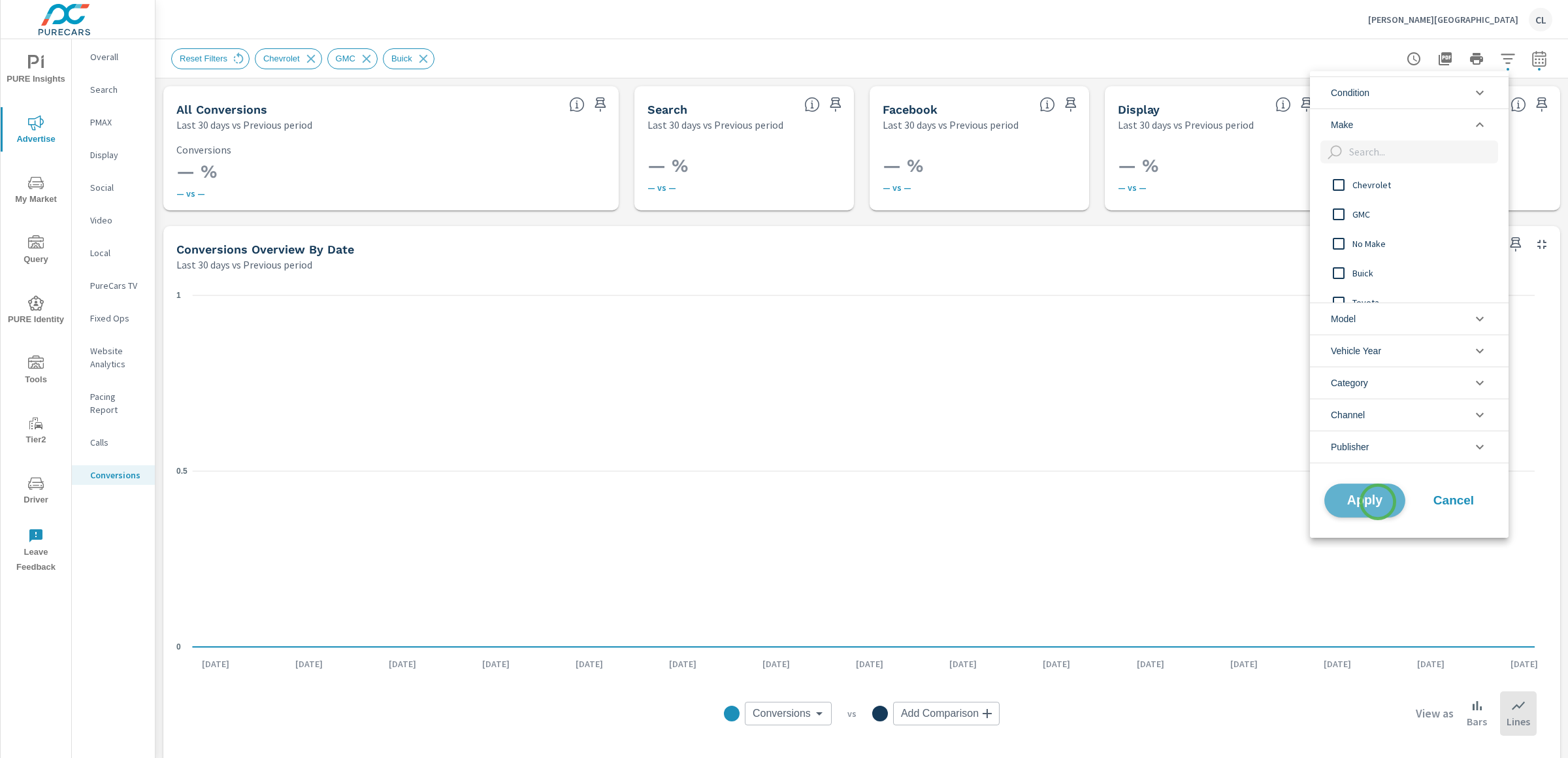
click at [1378, 502] on span "Apply" at bounding box center [1364, 500] width 53 height 13
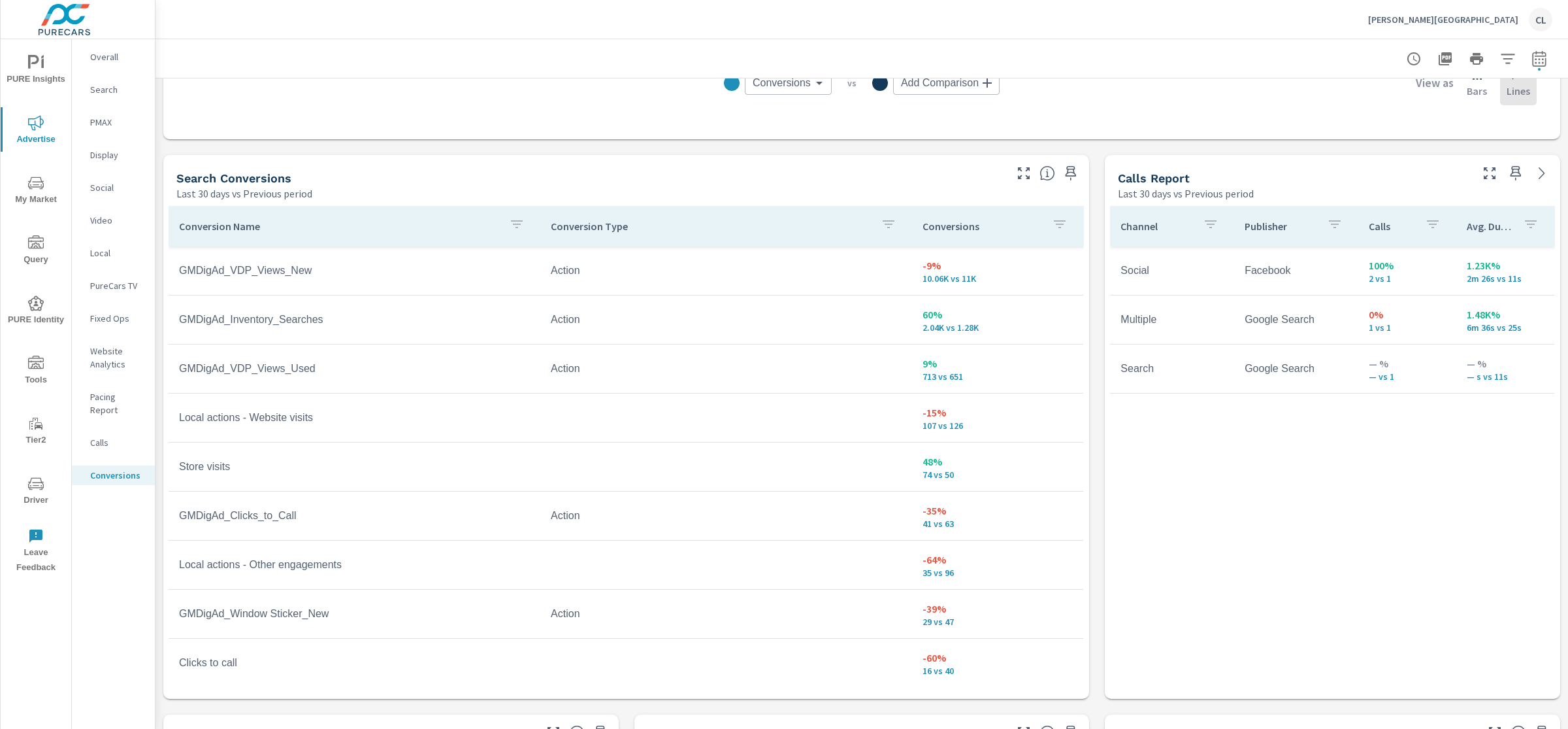
scroll to position [630, 0]
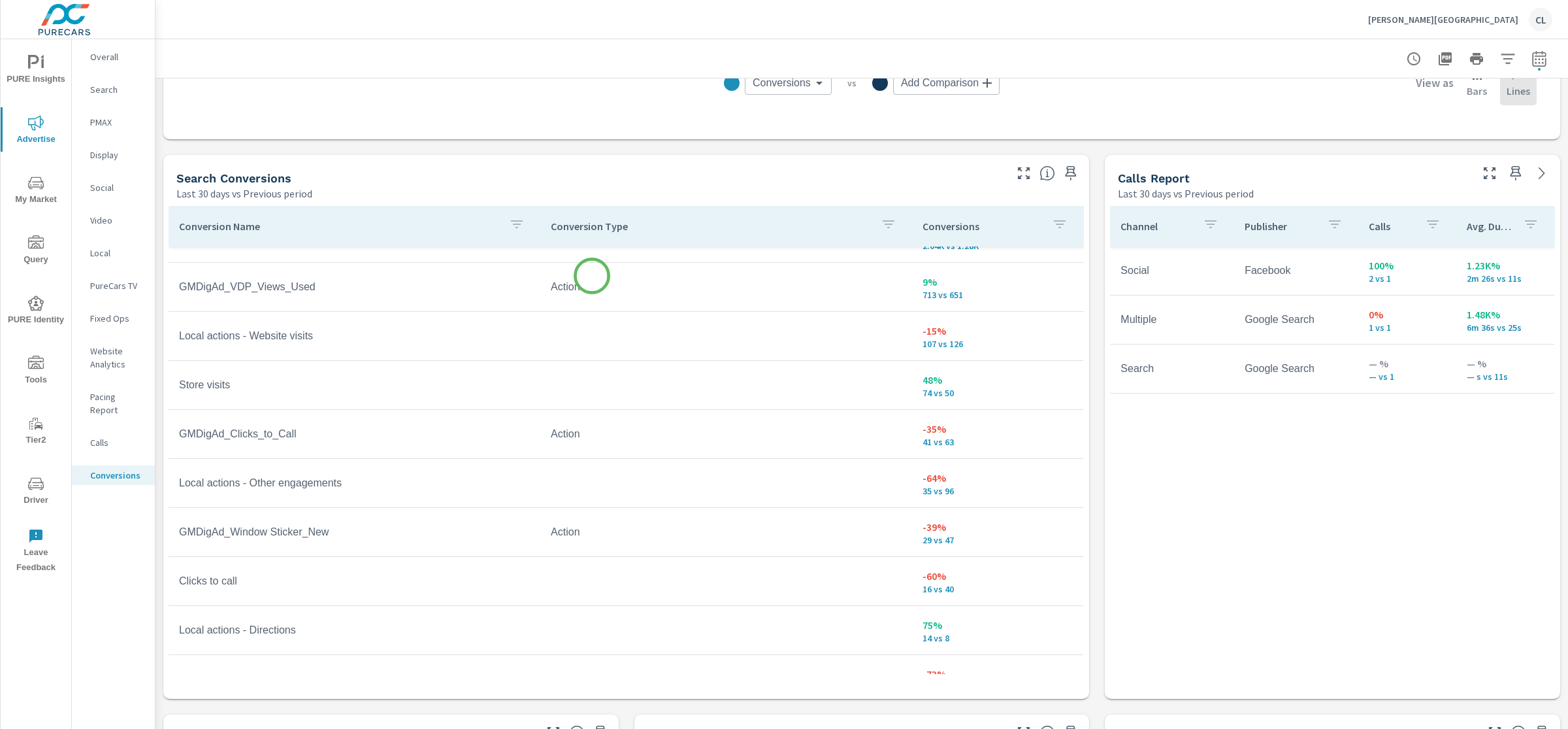
scroll to position [107, 0]
